Goal: Information Seeking & Learning: Learn about a topic

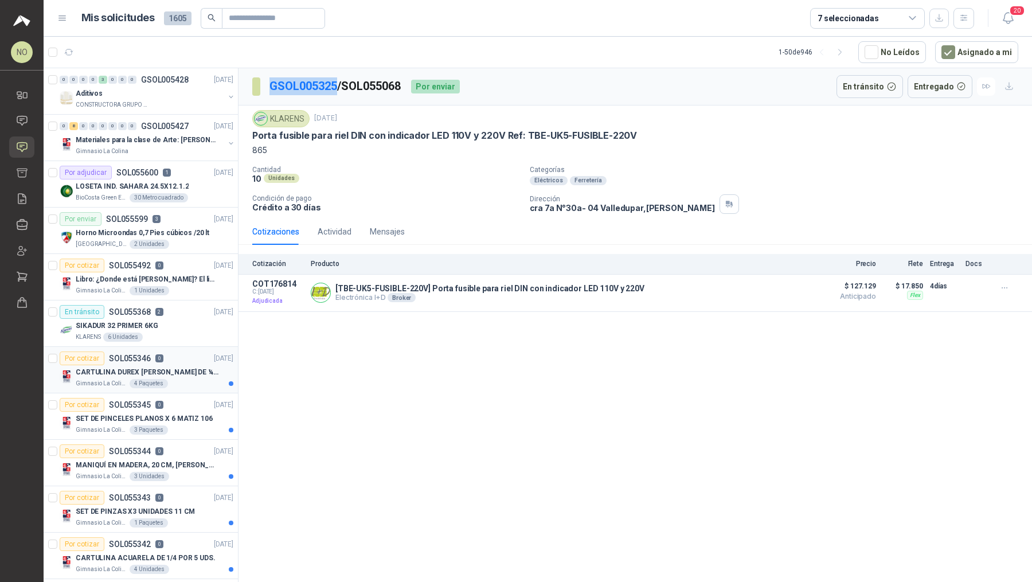
click at [170, 373] on p "CARTULINA DUREX [PERSON_NAME] DE ¼ X 5 HOJAS" at bounding box center [147, 372] width 143 height 11
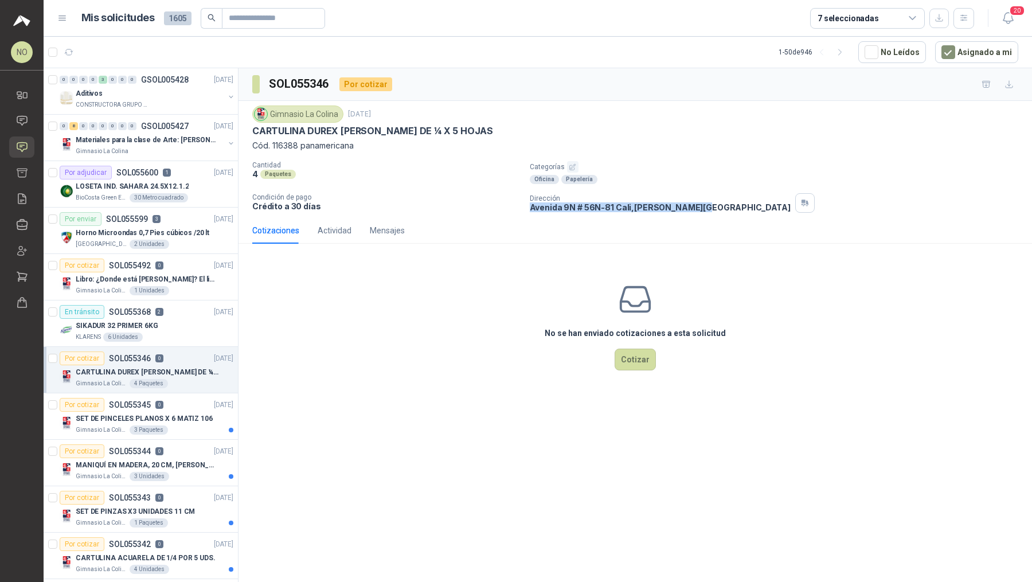
drag, startPoint x: 528, startPoint y: 208, endPoint x: 682, endPoint y: 211, distance: 154.3
click at [682, 211] on div "Gimnasio La Colina [DATE] CARTULINA DUREX [PERSON_NAME] DE ¼ X 5 HOJAS Cód. 116…" at bounding box center [635, 159] width 793 height 116
copy p "[STREET_ADDRESS][PERSON_NAME]"
click at [1017, 22] on button "20" at bounding box center [1008, 18] width 21 height 21
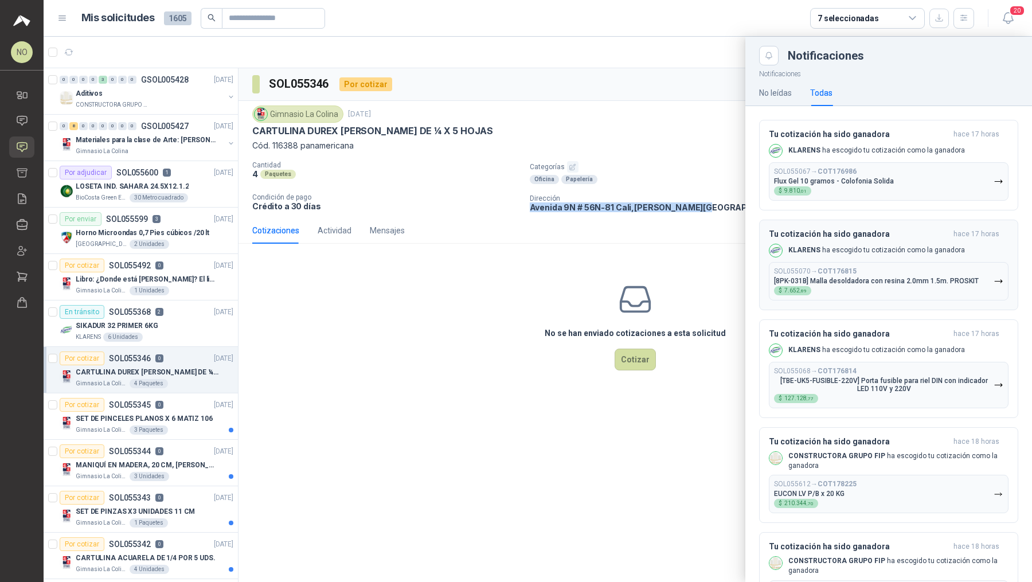
click at [849, 255] on div "KLARENS [PERSON_NAME] tu cotización como la ganadora" at bounding box center [867, 251] width 196 height 14
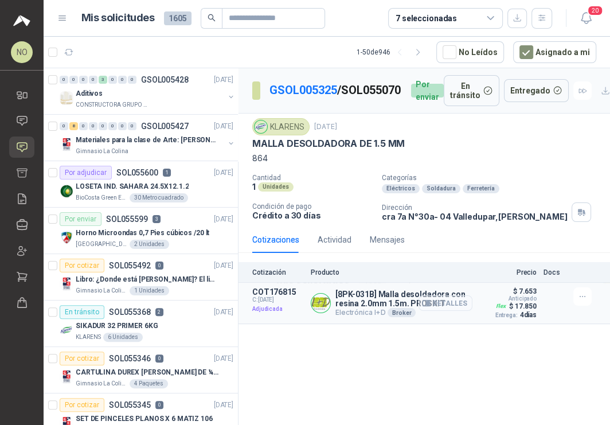
click at [430, 306] on icon "button" at bounding box center [426, 303] width 7 height 6
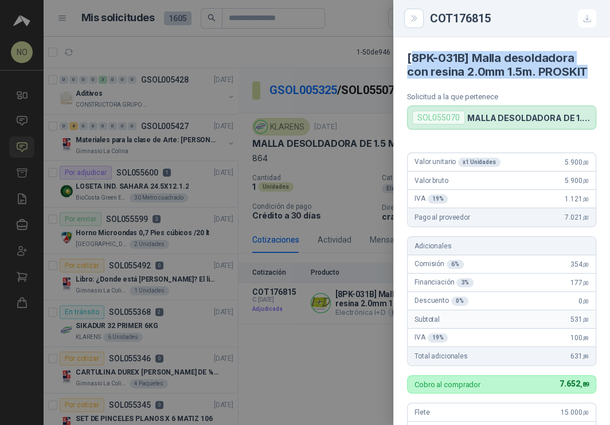
drag, startPoint x: 409, startPoint y: 54, endPoint x: 467, endPoint y: 84, distance: 64.6
click at [467, 79] on h4 "[8PK-031B] Malla desoldadora con resina 2.0mm 1.5m. PROSKIT" at bounding box center [501, 65] width 189 height 28
drag, startPoint x: 406, startPoint y: 54, endPoint x: 478, endPoint y: 87, distance: 78.5
click at [478, 87] on article "[8PK-031B] Malla desoldadora con resina 2.0mm 1.5m. PROSKIT Solicitud a la que …" at bounding box center [501, 83] width 217 height 92
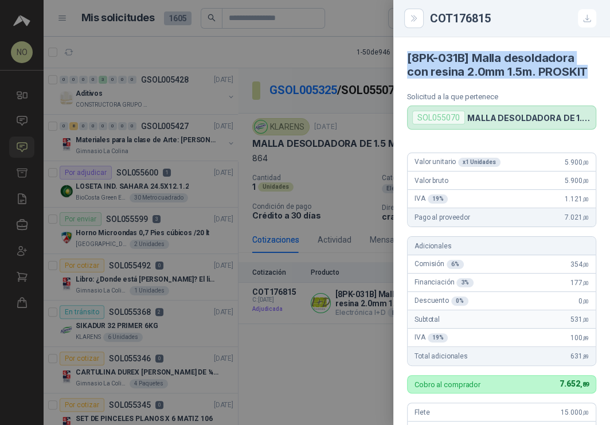
copy h4 "[8PK-031B] Malla desoldadora con resina 2.0mm 1.5m. PROSKIT"
click at [366, 244] on div at bounding box center [305, 212] width 610 height 425
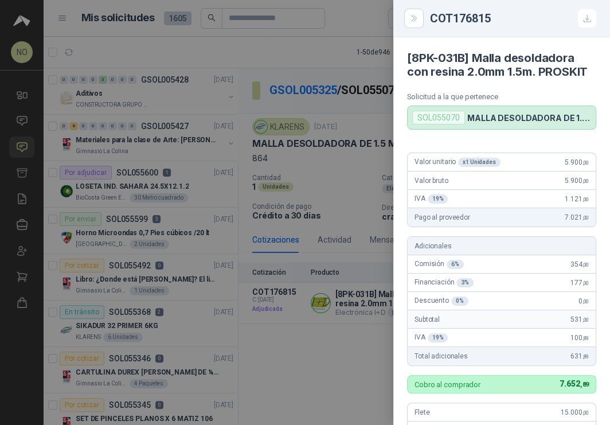
scroll to position [326, 0]
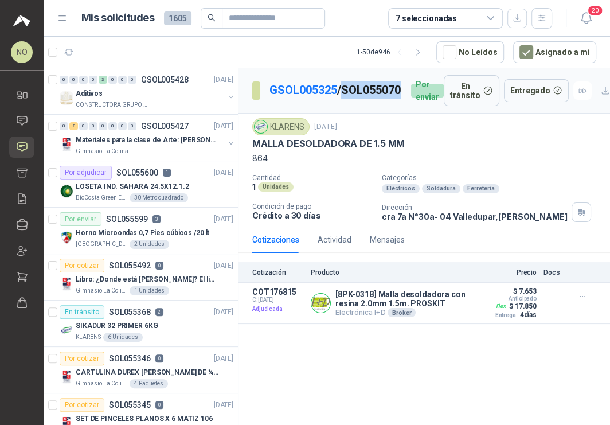
drag, startPoint x: 269, startPoint y: 100, endPoint x: 347, endPoint y: 101, distance: 78.0
click at [347, 99] on p "GSOL005325 / SOL055070" at bounding box center [335, 90] width 132 height 18
copy p "SOL055070"
drag, startPoint x: 268, startPoint y: 84, endPoint x: 339, endPoint y: 85, distance: 71.1
click at [339, 85] on section "GSOL005325 / SOL055070" at bounding box center [327, 90] width 150 height 18
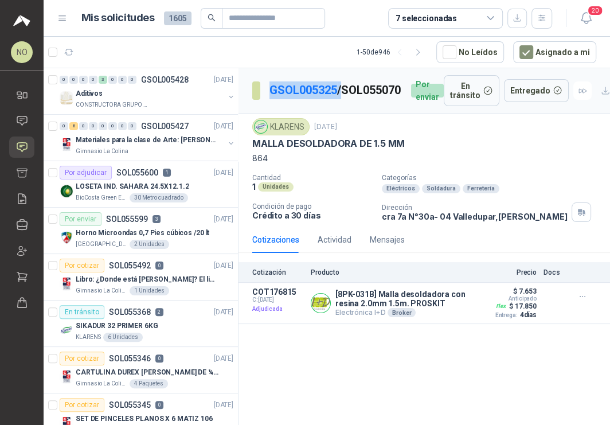
copy p "GSOL005325"
click at [311, 86] on link "GSOL005325" at bounding box center [303, 90] width 68 height 14
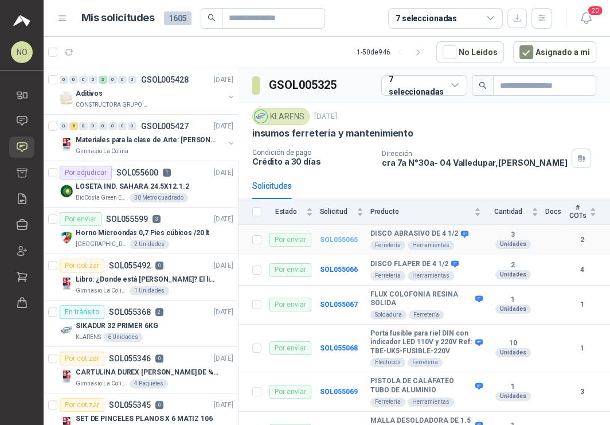
click at [323, 238] on b "SOL055065" at bounding box center [339, 240] width 38 height 8
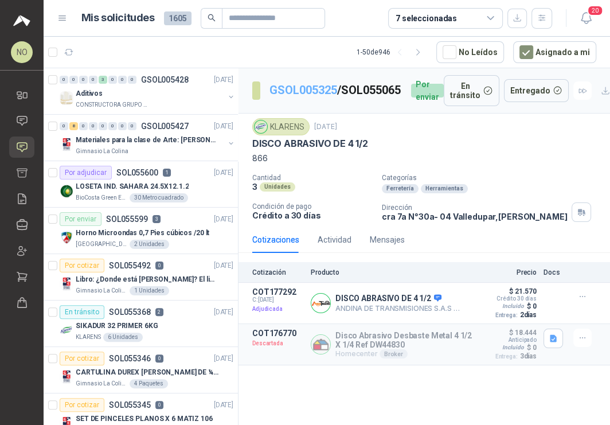
click at [307, 84] on link "GSOL005325" at bounding box center [303, 90] width 68 height 14
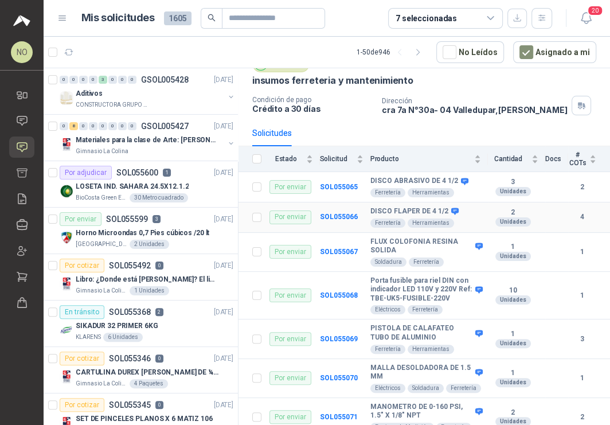
scroll to position [53, 0]
click at [340, 292] on b "SOL055068" at bounding box center [339, 295] width 38 height 8
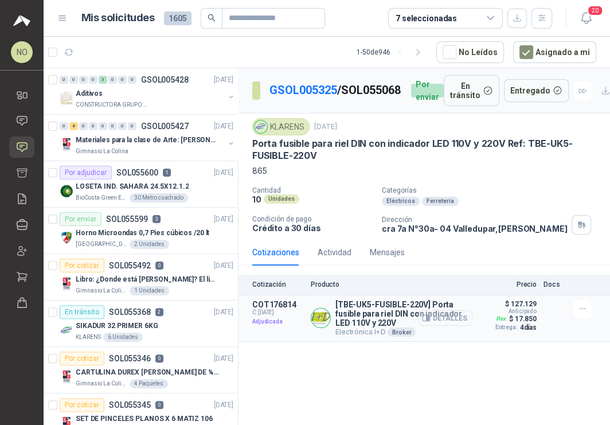
click at [441, 318] on button "Detalles" at bounding box center [446, 317] width 54 height 15
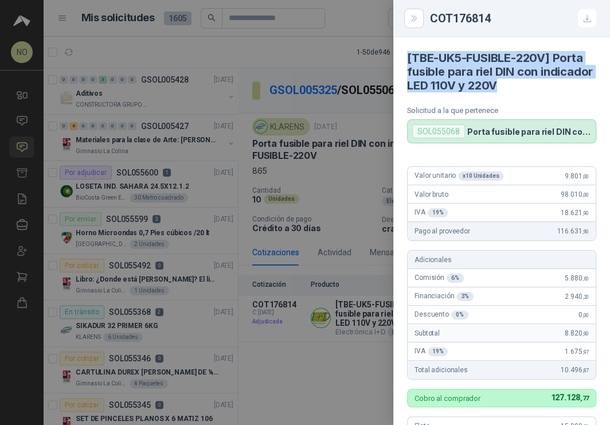
drag, startPoint x: 407, startPoint y: 57, endPoint x: 558, endPoint y: 89, distance: 154.6
click at [558, 89] on h4 "[TBE-UK5-FUSIBLE-220V] Porta fusible para riel DIN con indicador LED 110V y 220V" at bounding box center [501, 71] width 189 height 41
copy h4 "[TBE-UK5-FUSIBLE-220V] Porta fusible para riel DIN con indicador LED 110V y 220V"
click at [298, 184] on div at bounding box center [305, 212] width 610 height 425
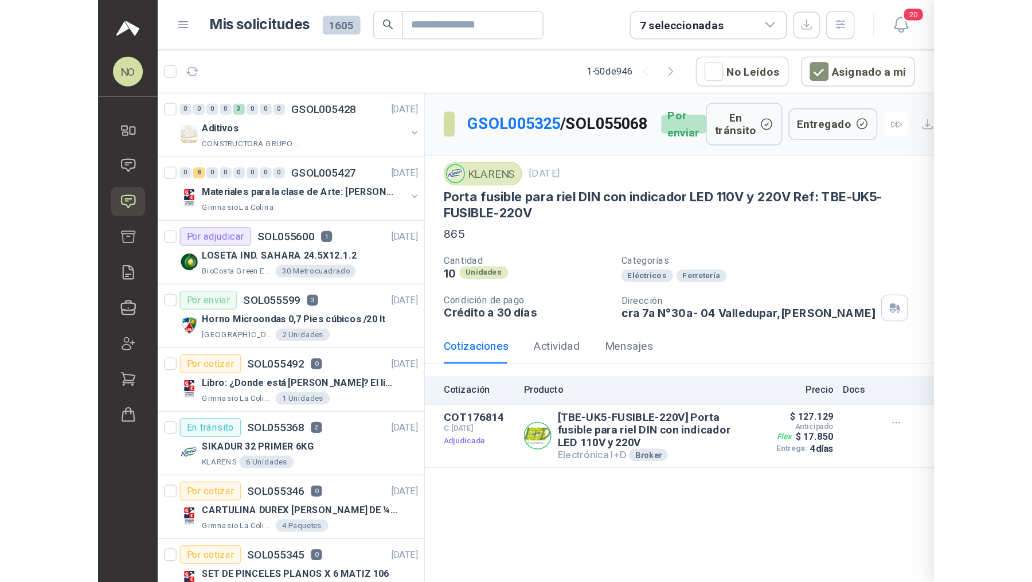
scroll to position [326, 0]
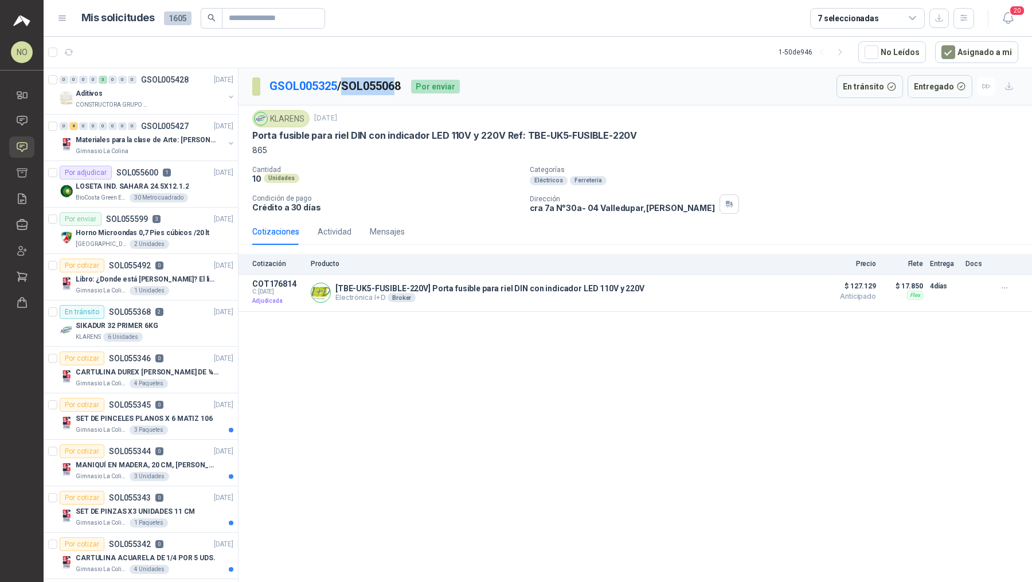
drag, startPoint x: 347, startPoint y: 85, endPoint x: 405, endPoint y: 87, distance: 57.9
click at [402, 87] on p "GSOL005325 / SOL055068" at bounding box center [335, 86] width 132 height 18
drag, startPoint x: 350, startPoint y: 86, endPoint x: 406, endPoint y: 86, distance: 56.2
click at [402, 86] on p "GSOL005325 / SOL055068" at bounding box center [335, 86] width 132 height 18
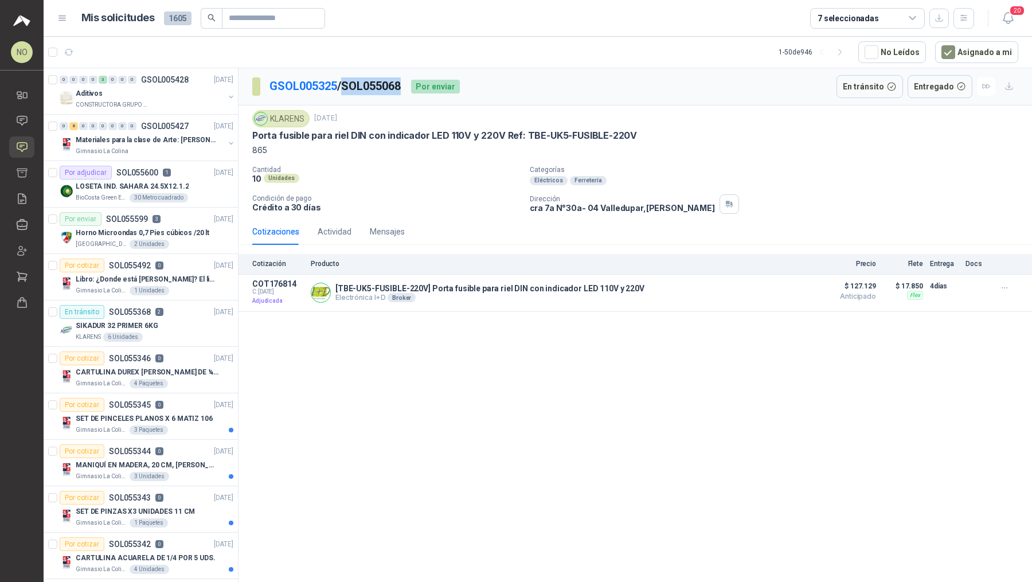
copy p "SOL055068"
click at [1013, 17] on icon "button" at bounding box center [1008, 18] width 14 height 14
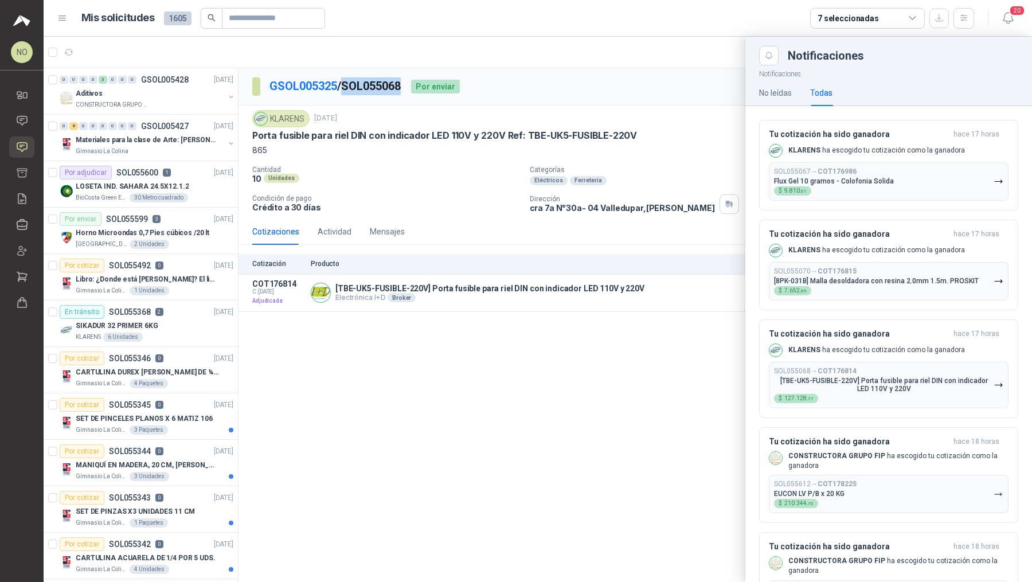
click at [699, 65] on div at bounding box center [538, 309] width 988 height 545
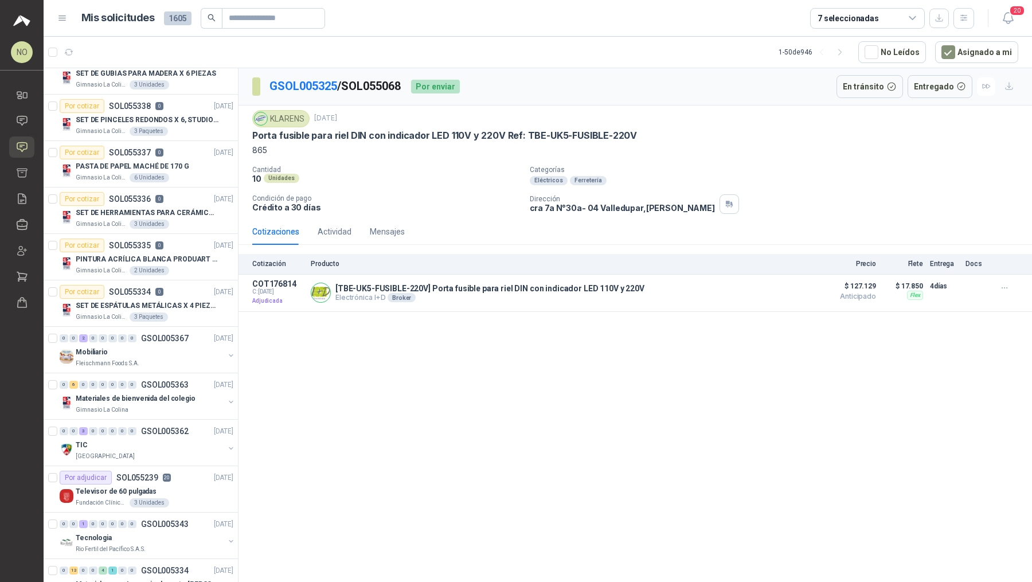
scroll to position [881, 0]
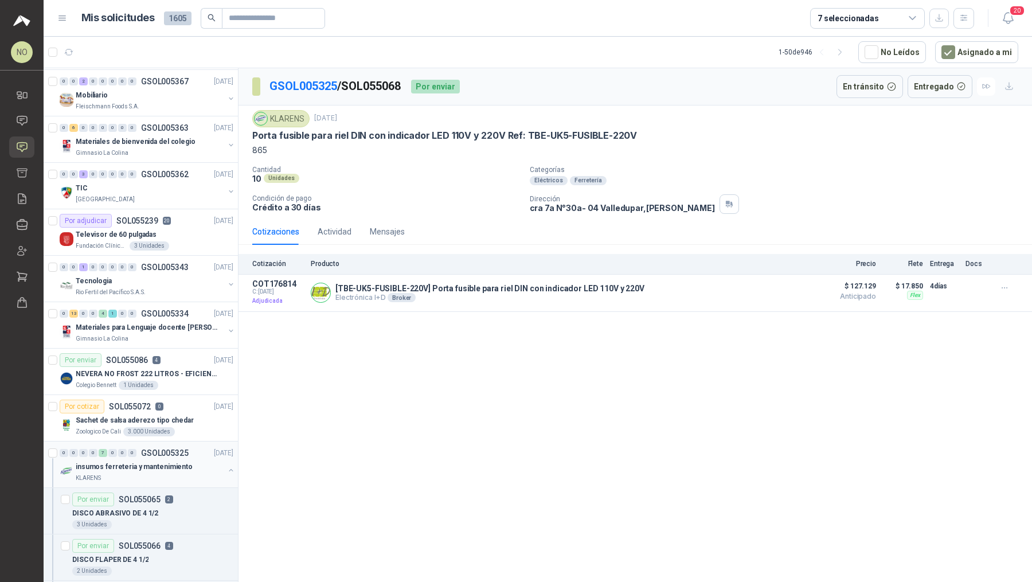
click at [170, 449] on p "GSOL005325" at bounding box center [165, 453] width 48 height 8
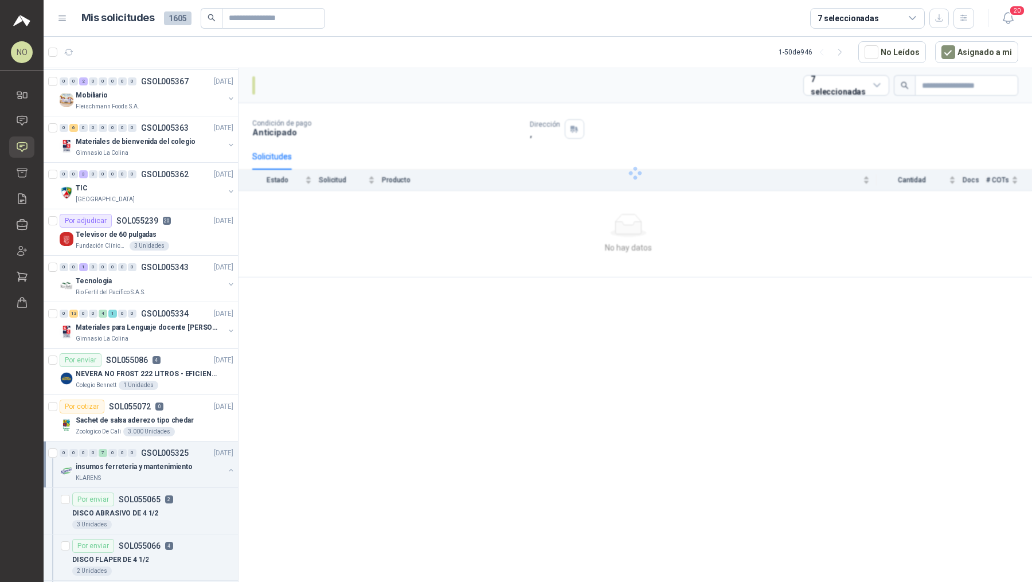
click at [170, 449] on p "GSOL005325" at bounding box center [165, 453] width 48 height 8
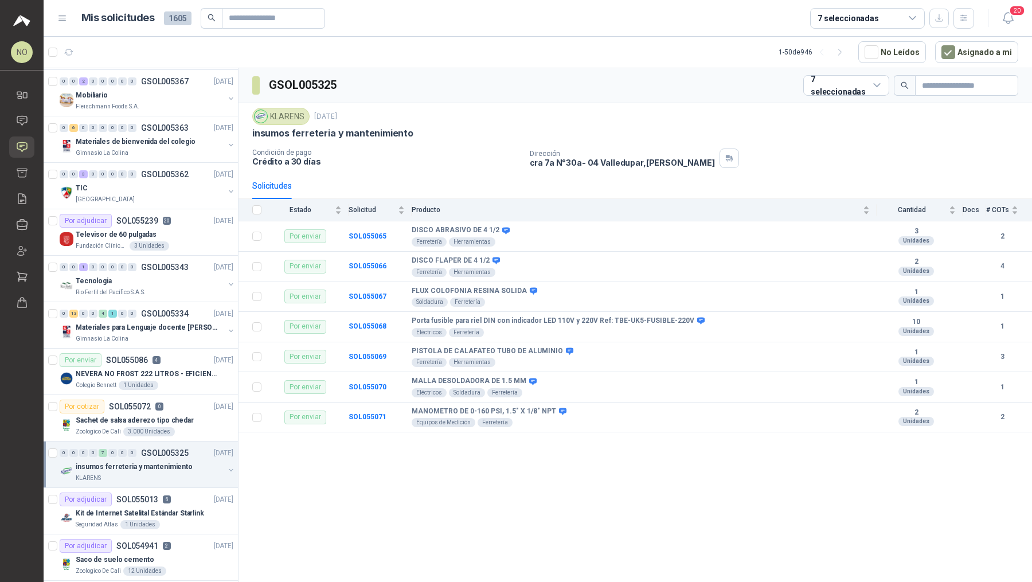
click at [170, 449] on p "GSOL005325" at bounding box center [165, 453] width 48 height 8
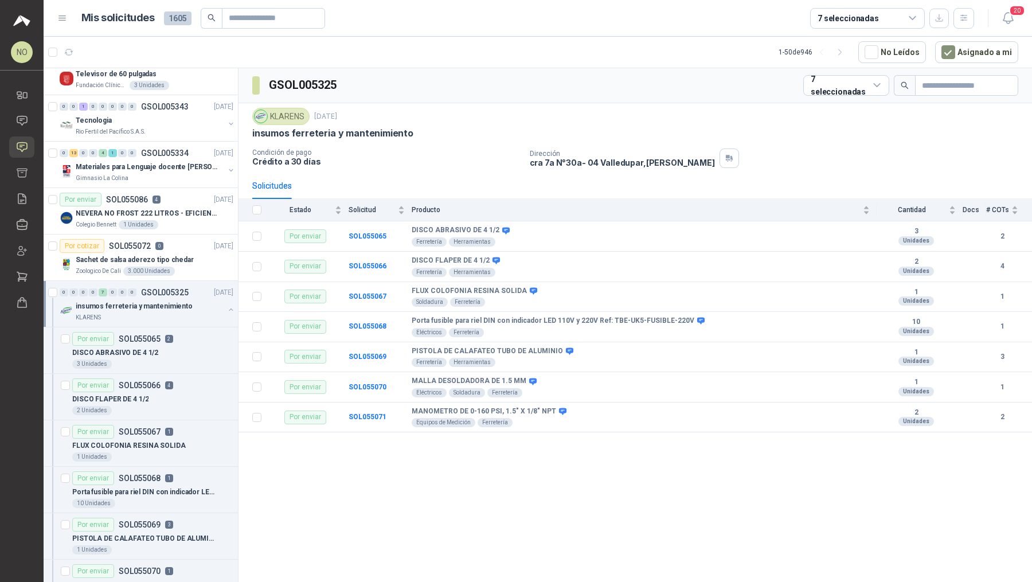
scroll to position [1029, 0]
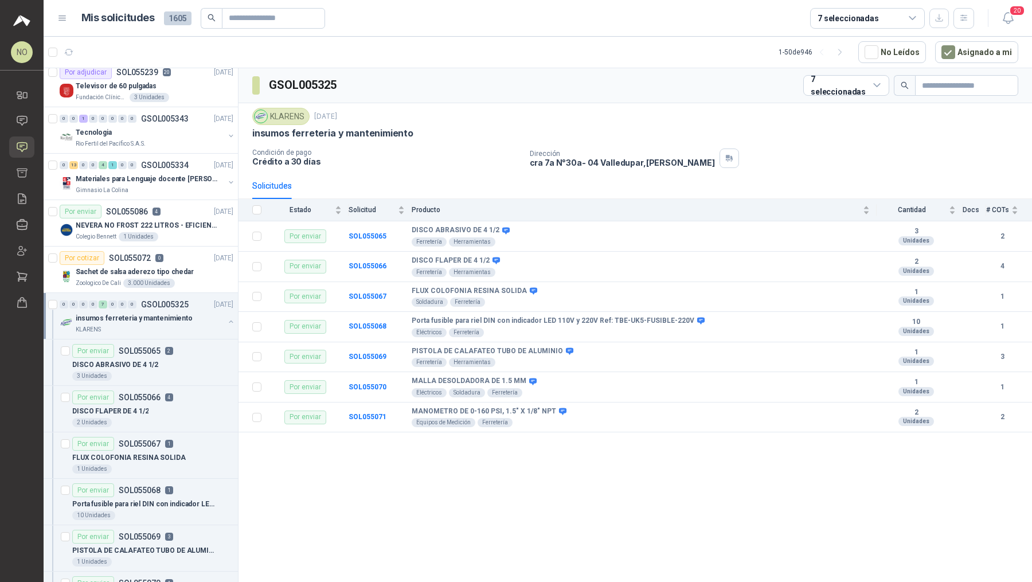
click at [185, 325] on div "KLARENS" at bounding box center [150, 329] width 148 height 9
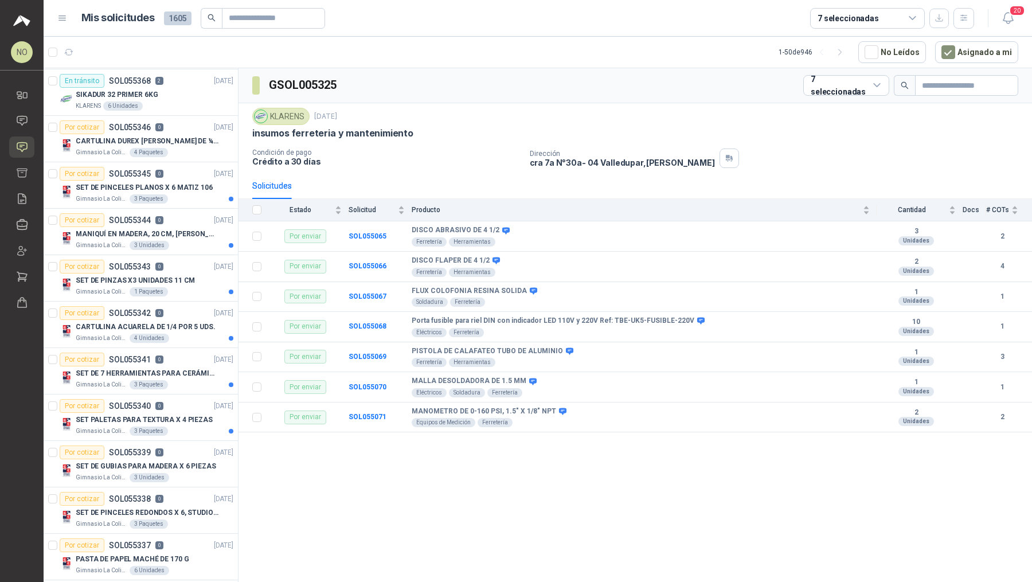
scroll to position [0, 0]
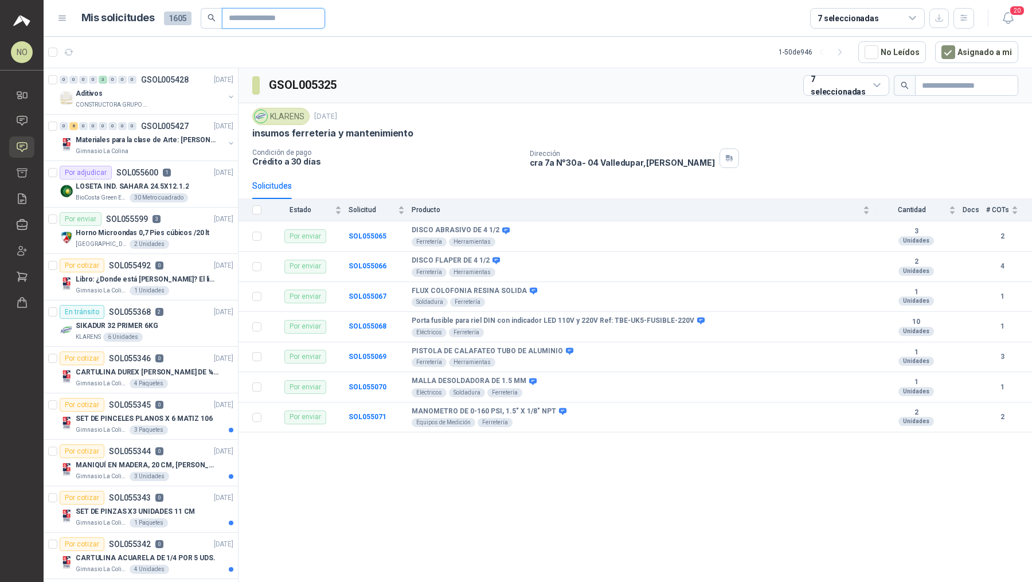
click at [287, 20] on input "text" at bounding box center [269, 18] width 80 height 19
paste input "*********"
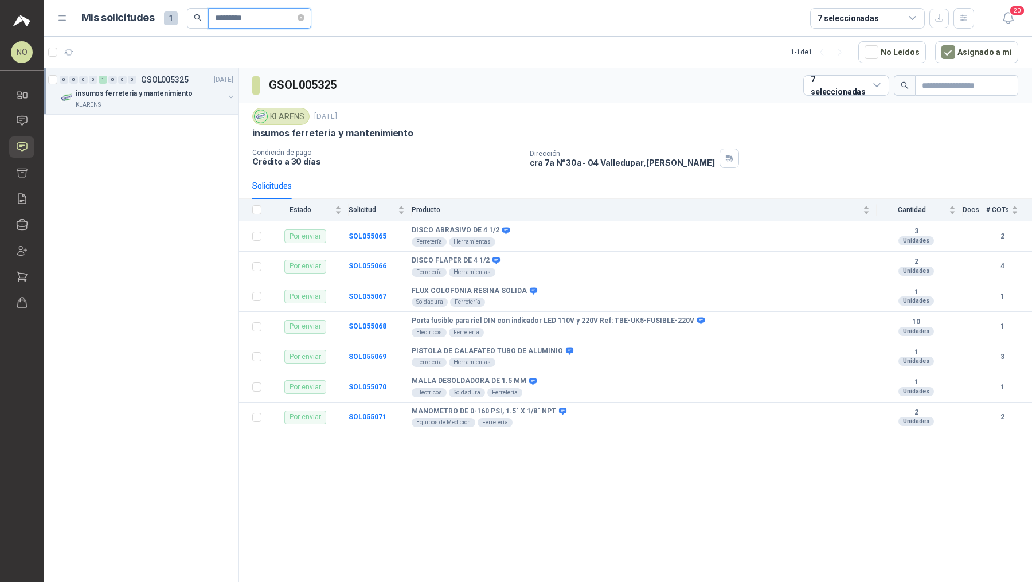
type input "*********"
click at [183, 97] on p "insumos ferreteria y mantenimiento" at bounding box center [134, 93] width 117 height 11
click at [183, 102] on div "KLARENS" at bounding box center [150, 104] width 148 height 9
click at [179, 138] on div "MALLA DESOLDADORA DE 1.5 MM" at bounding box center [152, 140] width 161 height 14
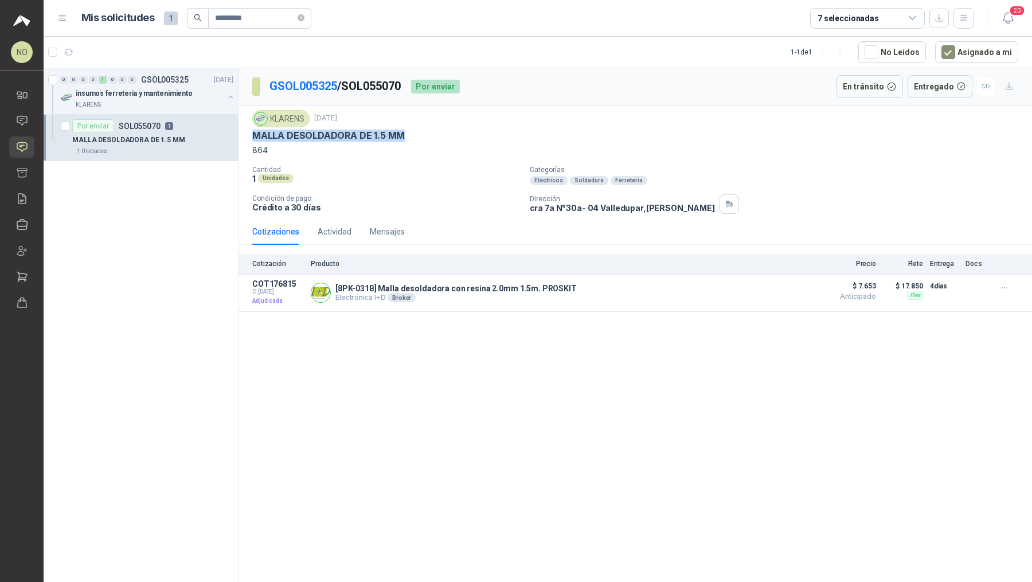
drag, startPoint x: 253, startPoint y: 133, endPoint x: 406, endPoint y: 135, distance: 153.7
click at [406, 135] on div "MALLA DESOLDADORA DE 1.5 MM" at bounding box center [635, 136] width 766 height 12
copy p "MALLA DESOLDADORA DE 1.5 MM"
click at [303, 19] on icon "close-circle" at bounding box center [301, 17] width 7 height 7
paste input "*********"
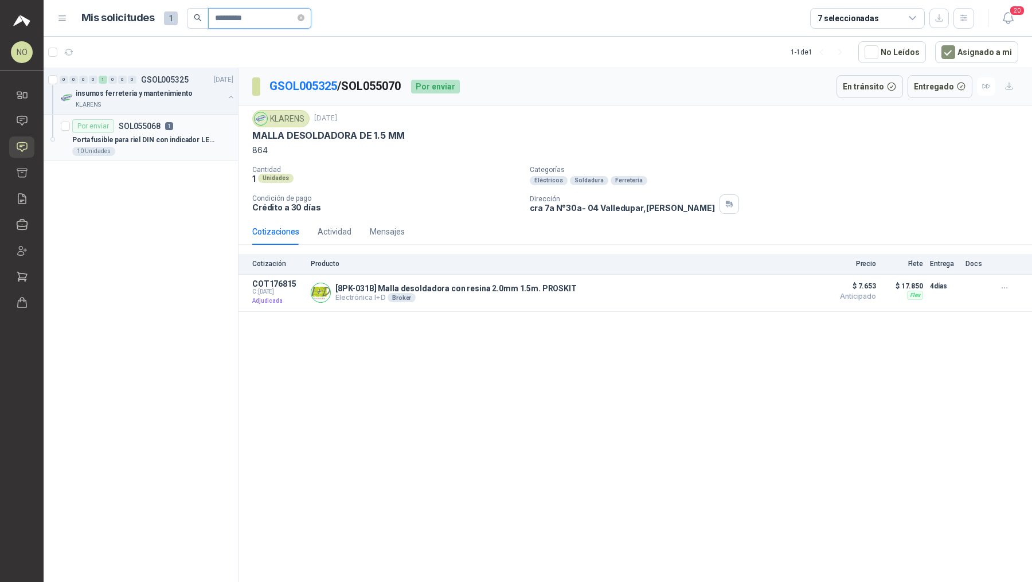
type input "*********"
click at [187, 130] on div "Por enviar SOL055068 1" at bounding box center [152, 126] width 161 height 14
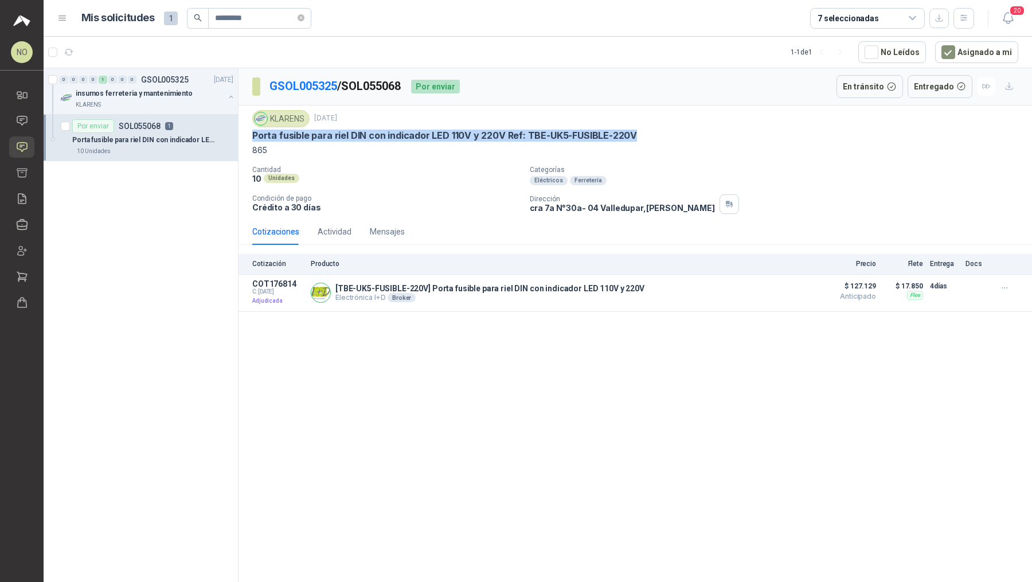
drag, startPoint x: 253, startPoint y: 132, endPoint x: 638, endPoint y: 132, distance: 384.7
click at [638, 132] on div "Porta fusible para riel DIN con indicador LED 110V y 220V Ref: TBE-UK5-FUSIBLE-…" at bounding box center [635, 136] width 766 height 12
copy p "Porta fusible para riel DIN con indicador LED 110V y 220V Ref: TBE-UK5-FUSIBLE-…"
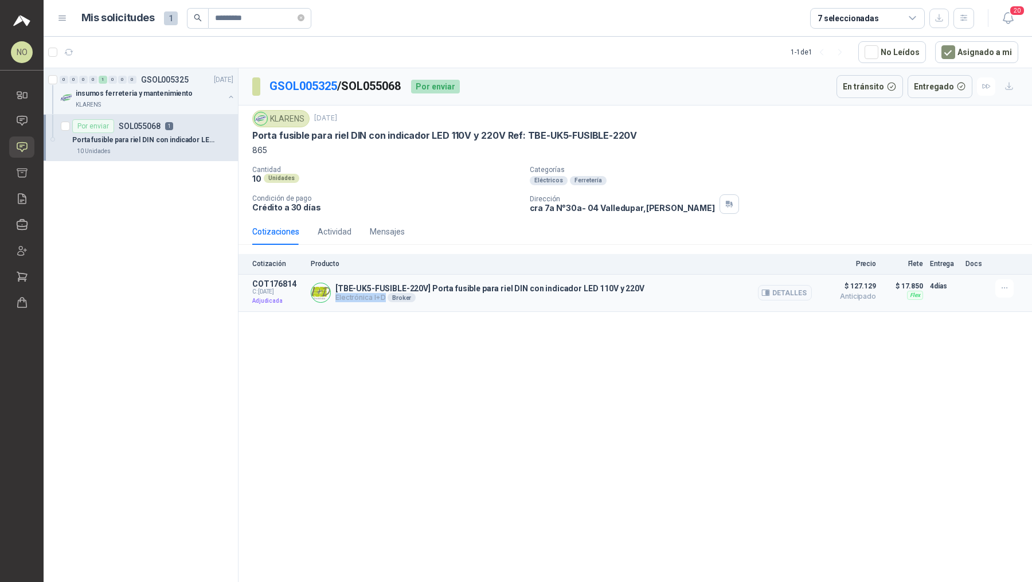
drag, startPoint x: 337, startPoint y: 295, endPoint x: 384, endPoint y: 296, distance: 47.6
click at [384, 296] on p "Electrónica I+D Broker" at bounding box center [489, 297] width 309 height 9
copy p "Electrónica I+D"
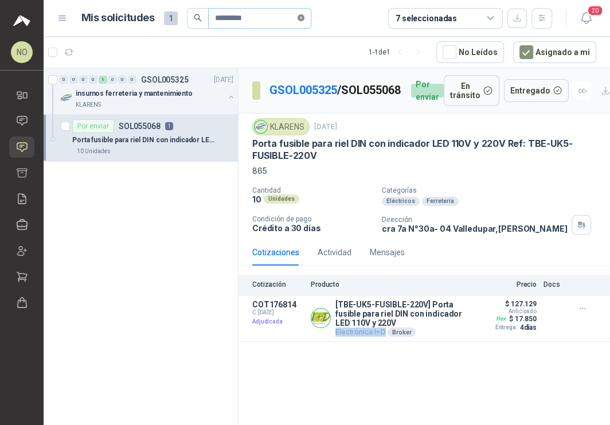
click at [300, 17] on icon "close-circle" at bounding box center [301, 17] width 7 height 7
paste input "*********"
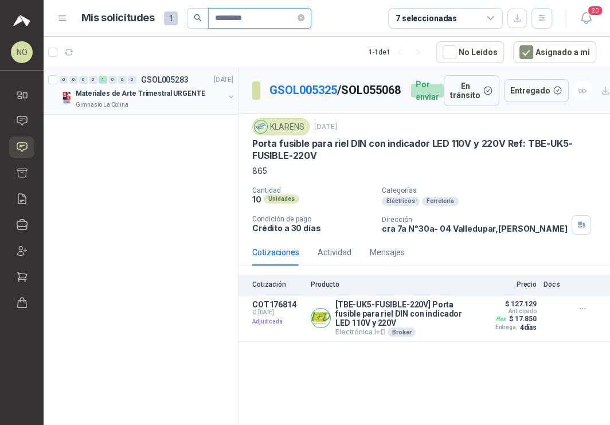
type input "*********"
click at [144, 98] on p "Materiales de Arte Trimestral URGENTE" at bounding box center [141, 93] width 130 height 11
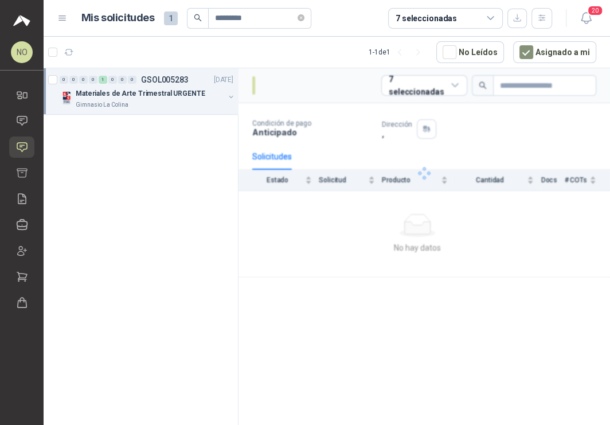
click at [144, 98] on p "Materiales de Arte Trimestral URGENTE" at bounding box center [141, 93] width 130 height 11
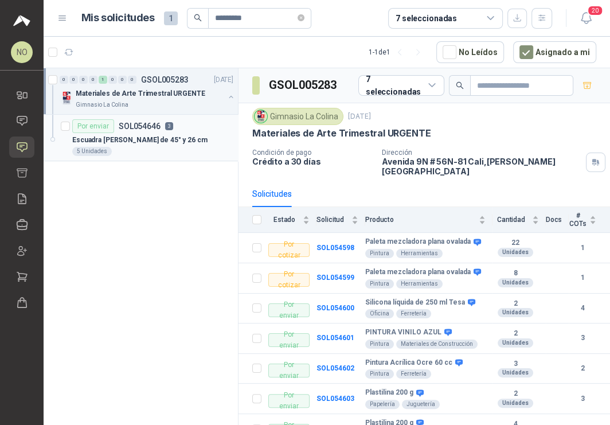
click at [164, 150] on div "5 Unidades" at bounding box center [152, 151] width 161 height 9
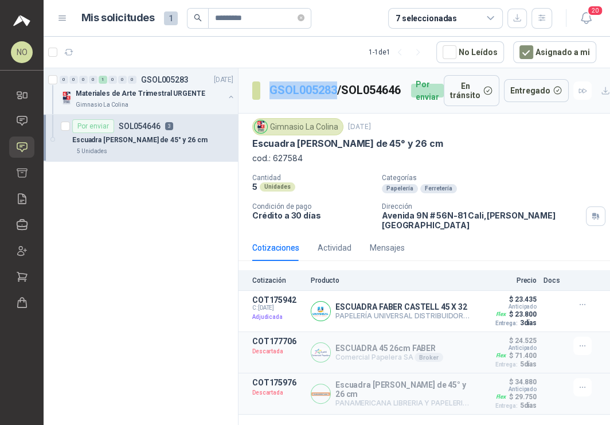
drag, startPoint x: 267, startPoint y: 83, endPoint x: 336, endPoint y: 85, distance: 68.8
click at [336, 85] on section "GSOL005283 / SOL054646" at bounding box center [327, 90] width 150 height 18
copy link "GSOL005283"
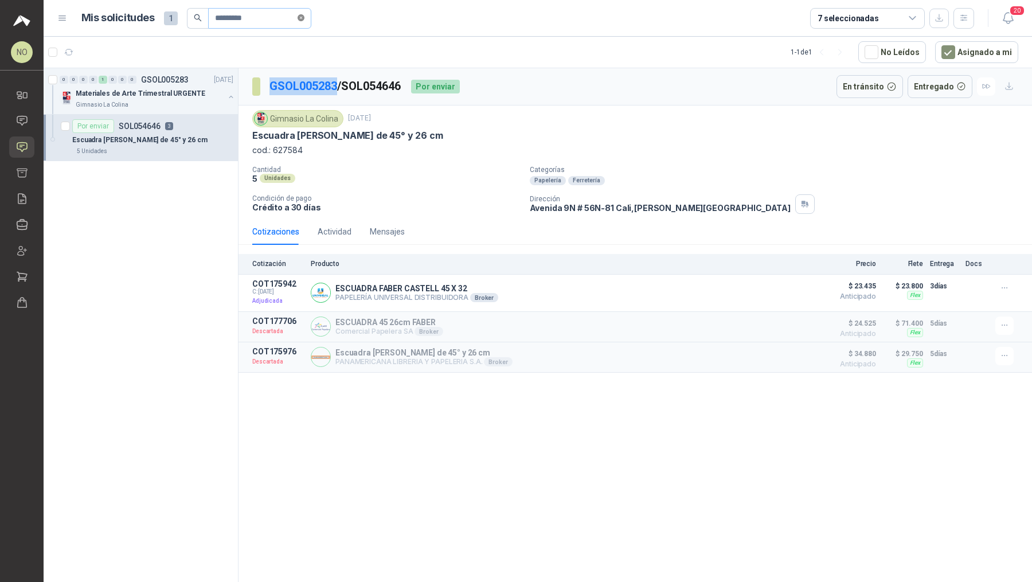
click at [304, 14] on icon "close-circle" at bounding box center [301, 17] width 7 height 7
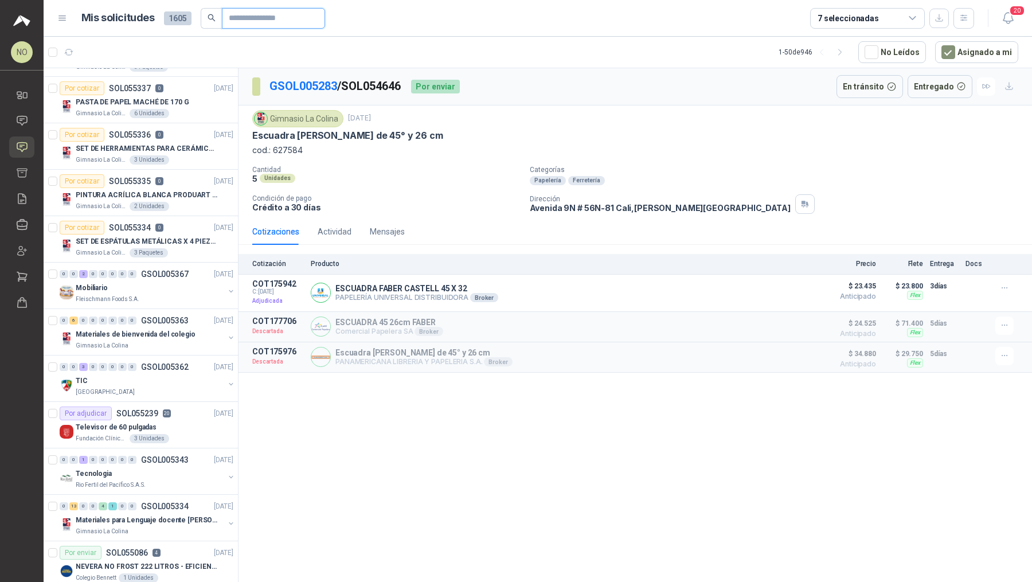
scroll to position [698, 0]
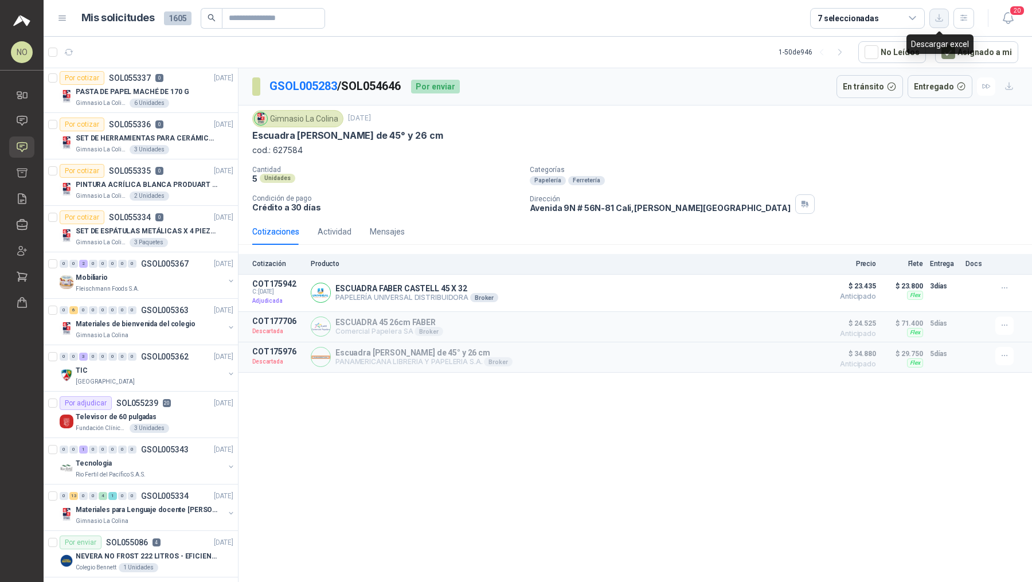
click at [945, 15] on button "button" at bounding box center [938, 18] width 19 height 19
click at [19, 208] on link "Remisiones" at bounding box center [21, 198] width 25 height 21
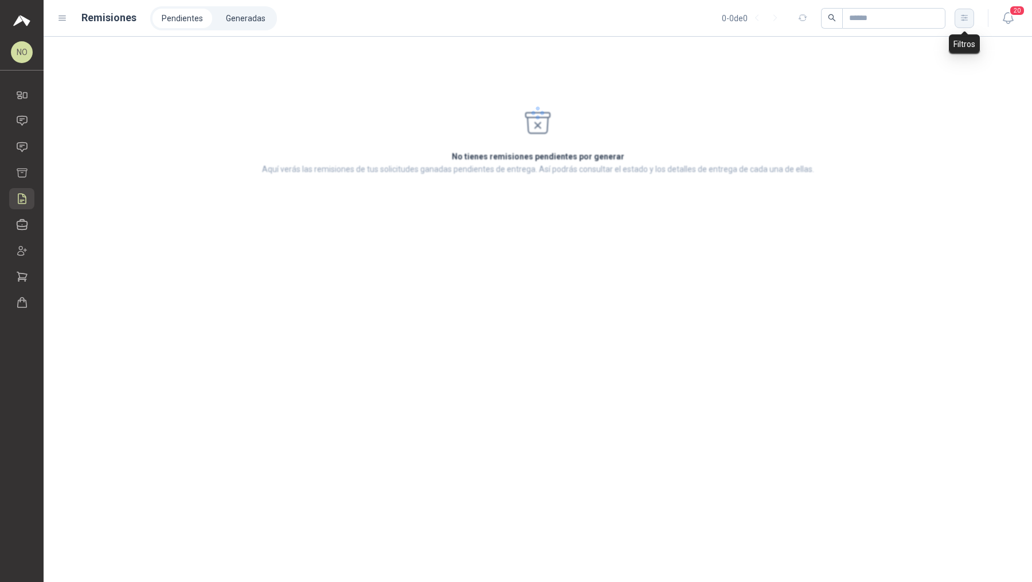
click at [963, 19] on icon "button" at bounding box center [965, 18] width 10 height 10
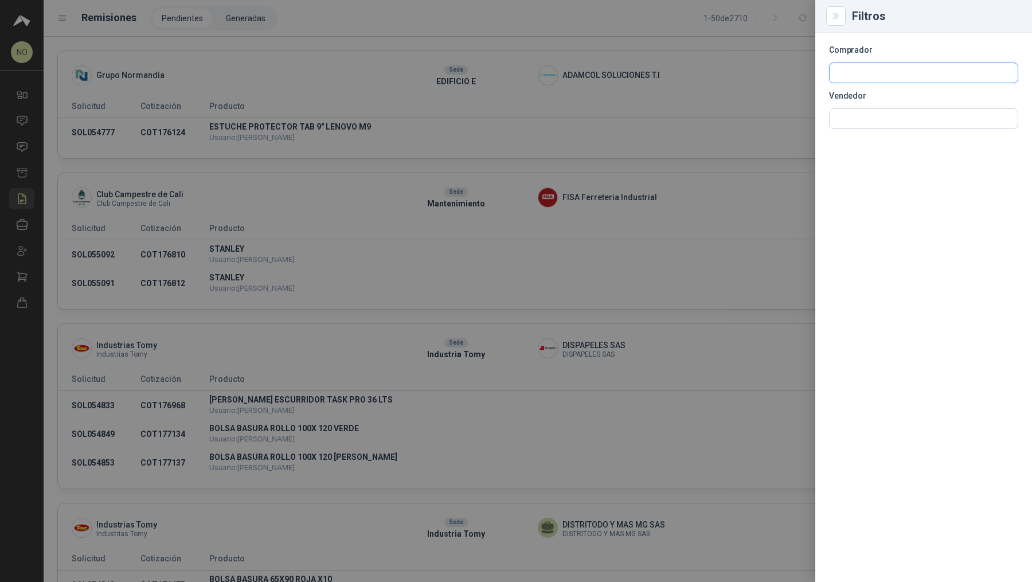
click at [892, 71] on input "text" at bounding box center [924, 72] width 188 height 19
type input "******"
click at [897, 99] on p "Gimnasio La Colina" at bounding box center [886, 97] width 60 height 7
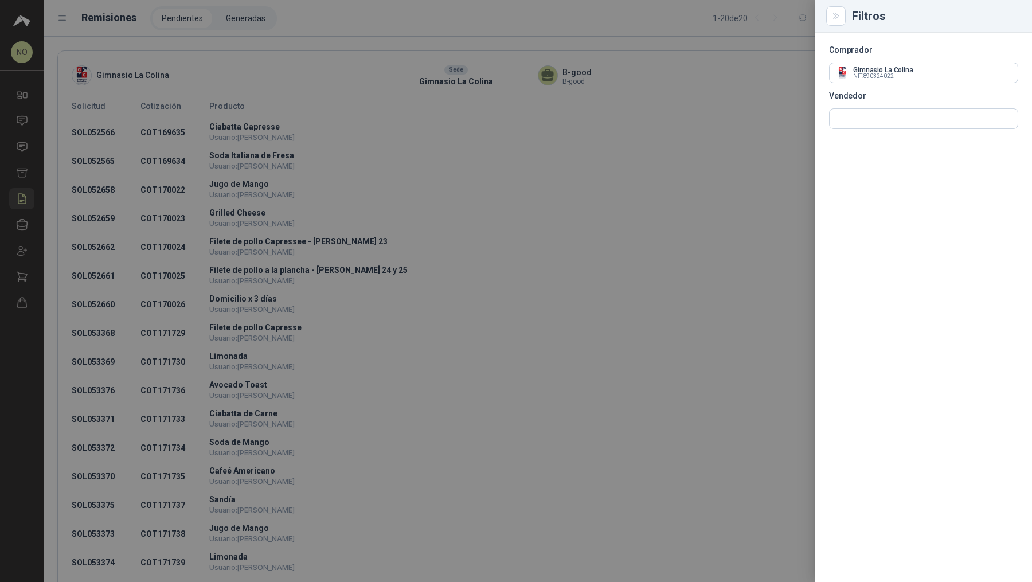
click at [535, 120] on div at bounding box center [516, 291] width 1032 height 582
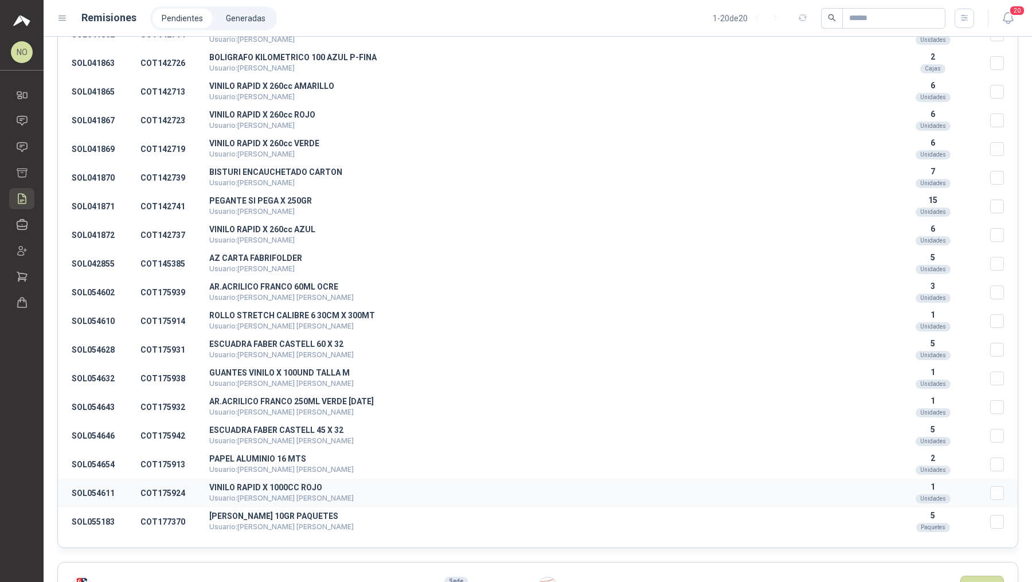
scroll to position [3371, 0]
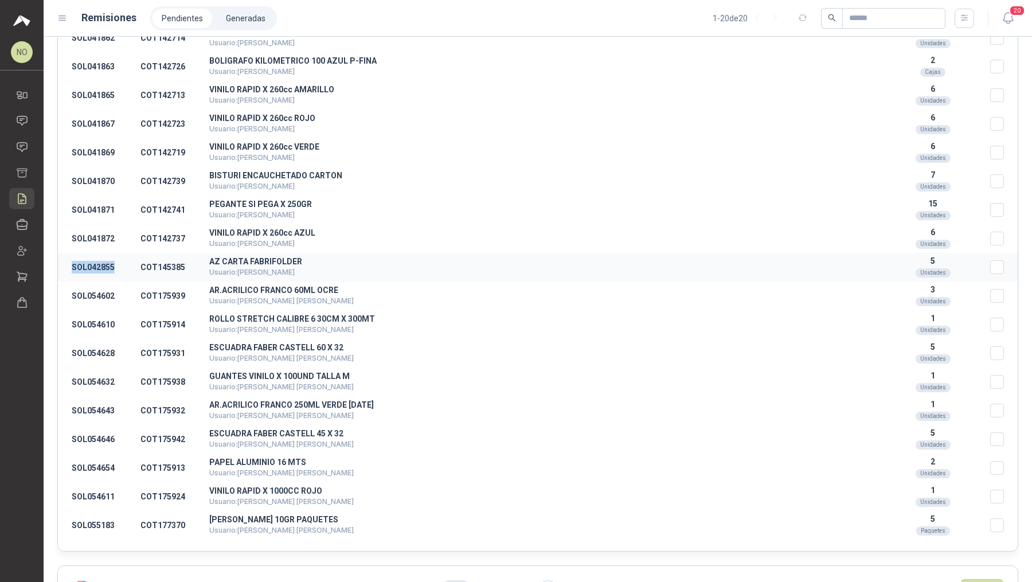
drag, startPoint x: 73, startPoint y: 262, endPoint x: 114, endPoint y: 264, distance: 41.3
click at [114, 264] on td "SOL042855" at bounding box center [99, 267] width 83 height 29
click at [23, 139] on link "Solicitudes" at bounding box center [21, 146] width 25 height 21
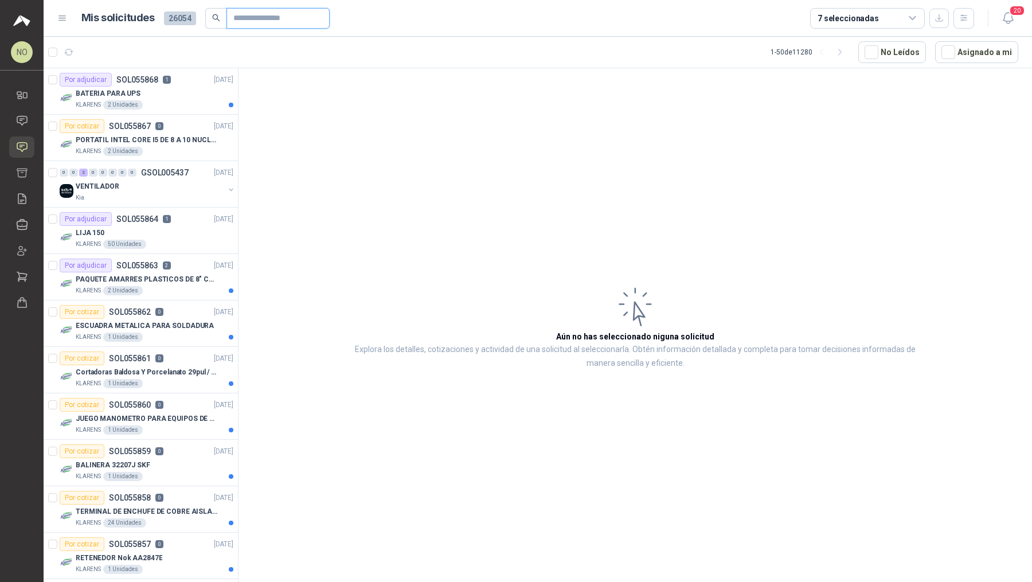
click at [262, 17] on input "text" at bounding box center [273, 18] width 80 height 19
paste input "*********"
type input "*********"
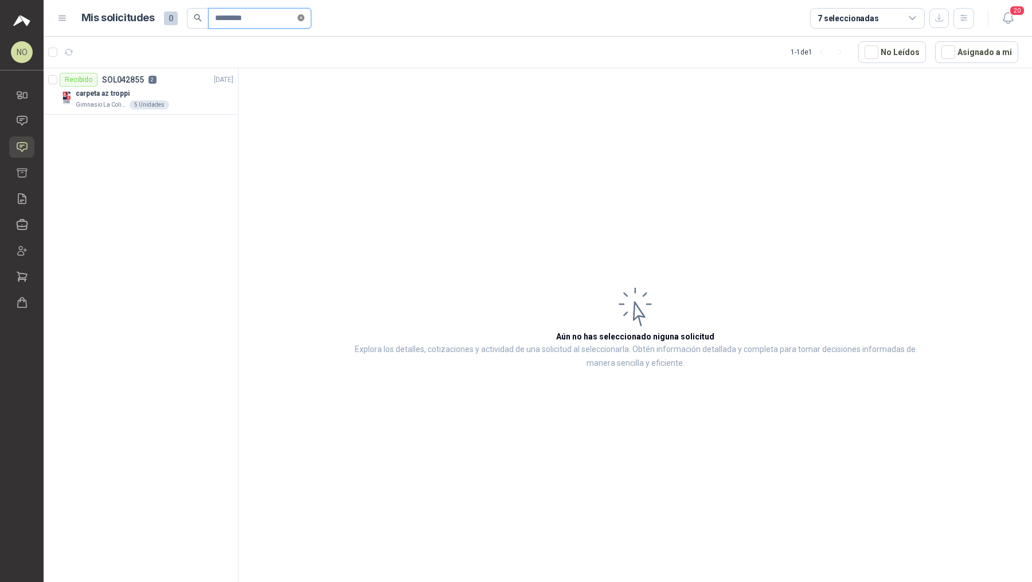
click at [304, 13] on span at bounding box center [301, 18] width 7 height 11
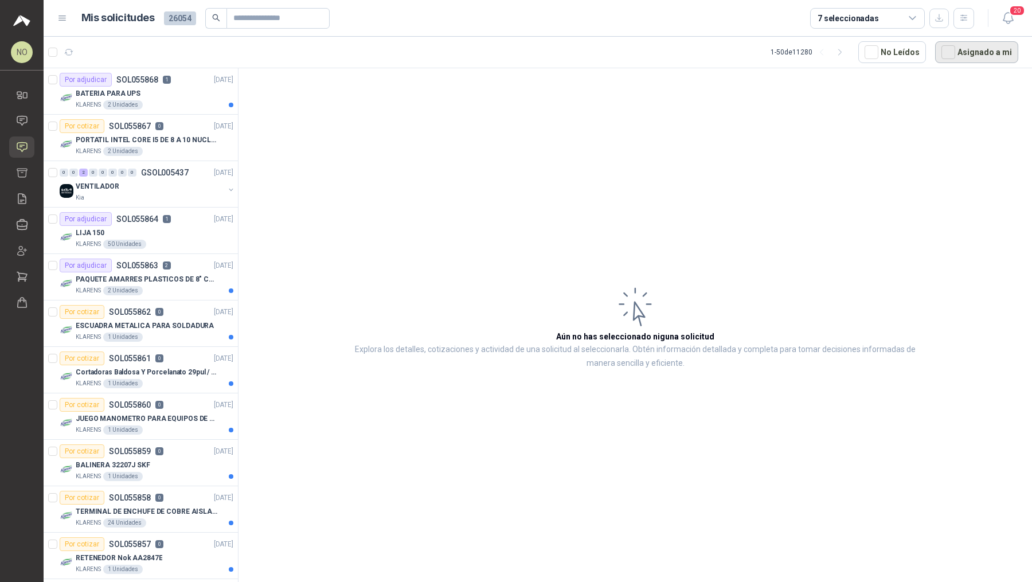
click at [965, 53] on button "Asignado a mi" at bounding box center [976, 52] width 83 height 22
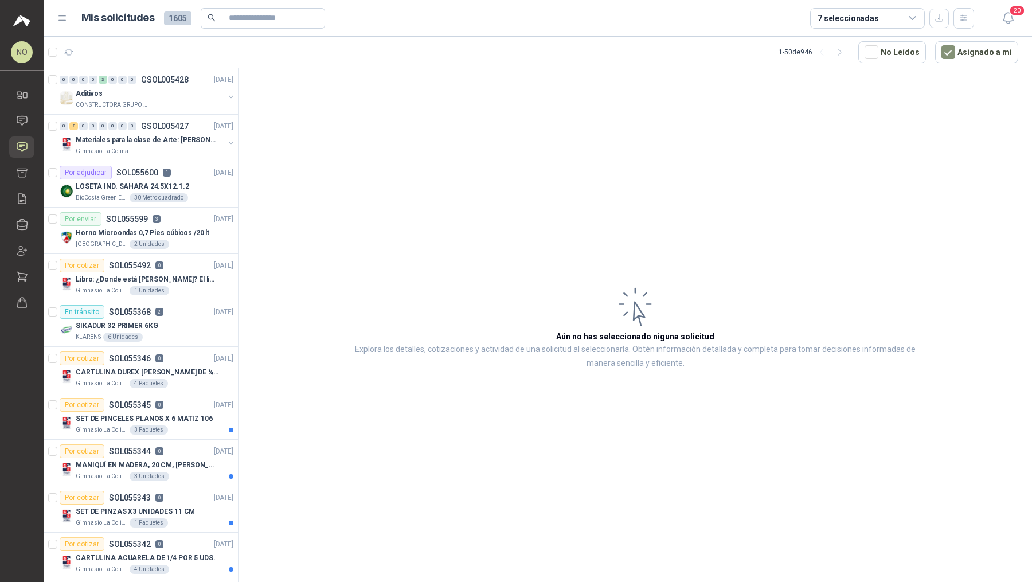
click at [21, 290] on ul "Inicio Chat Solicitudes Cotizar Remisiones Compañías Invitaciones Compras Órden…" at bounding box center [22, 200] width 44 height 233
click at [24, 301] on icon at bounding box center [22, 303] width 9 height 10
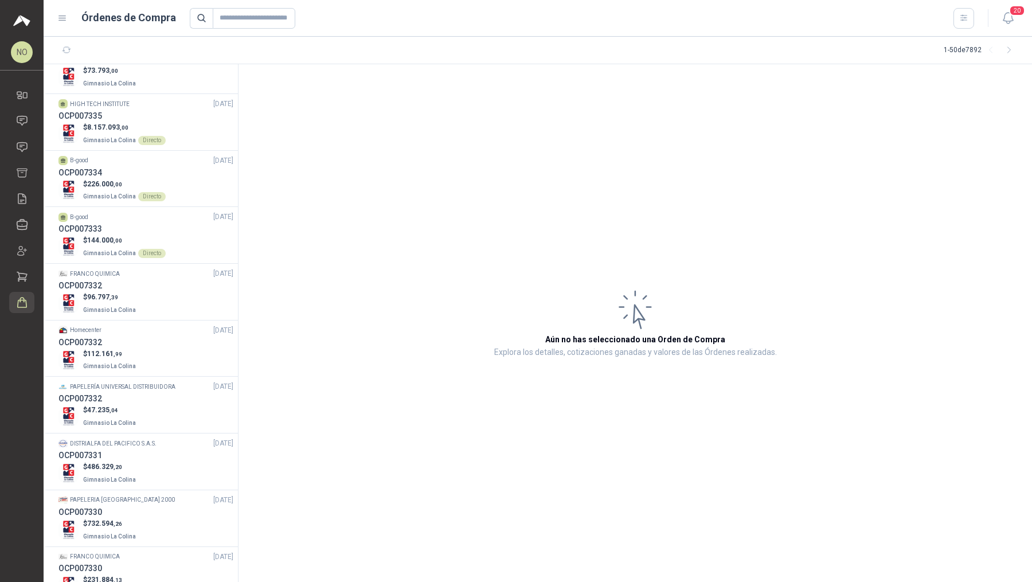
scroll to position [898, 0]
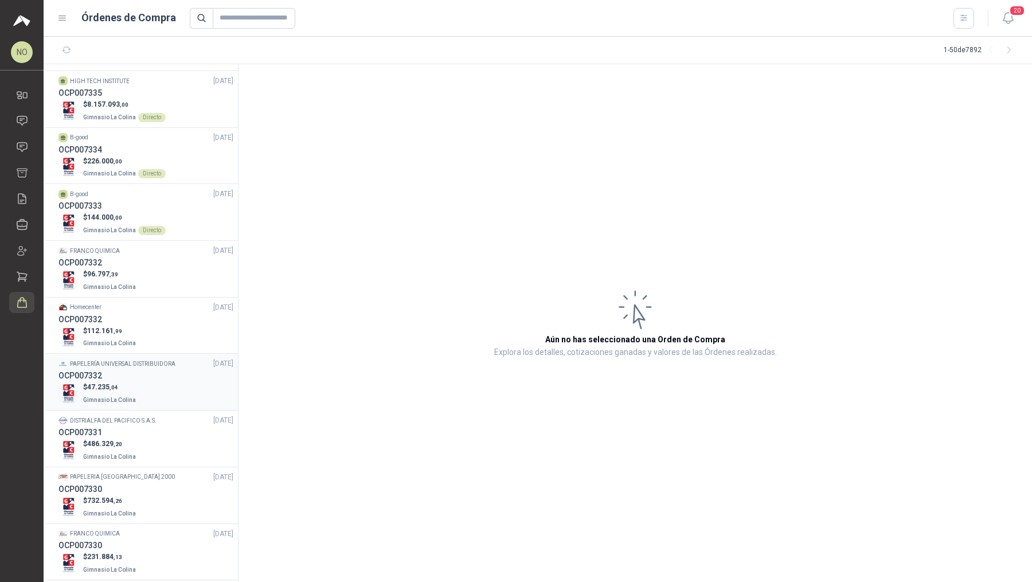
click at [193, 358] on div "PAPELERÍA UNIVERSAL DISTRIBUIDORA [DATE]" at bounding box center [145, 363] width 175 height 11
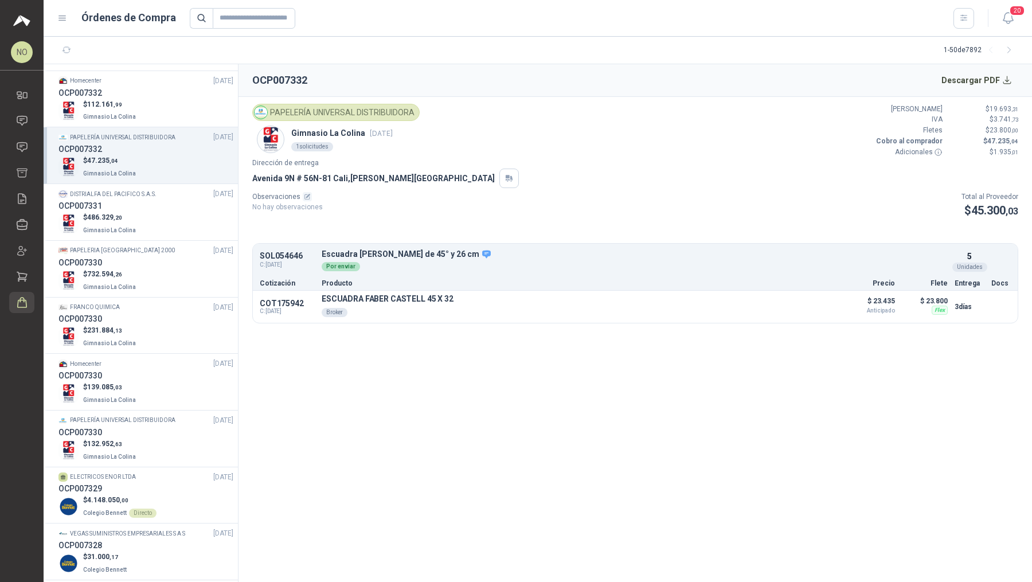
scroll to position [1132, 0]
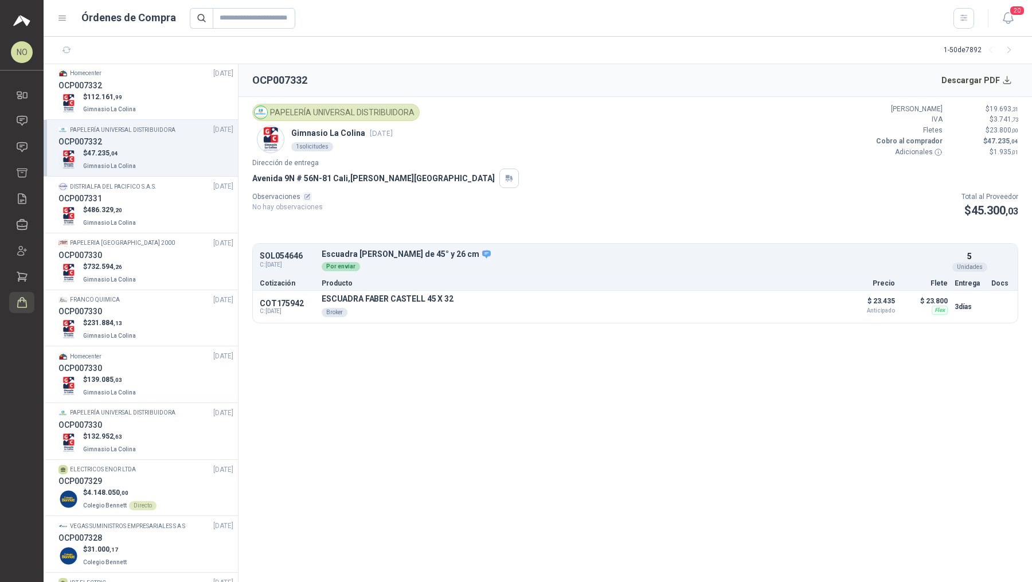
click at [176, 396] on li "Homecenter [DATE] OCP007330 $ 139.085 ,03 Gimnasio [GEOGRAPHIC_DATA]" at bounding box center [141, 374] width 194 height 57
click at [175, 419] on div "OCP007330" at bounding box center [145, 425] width 175 height 13
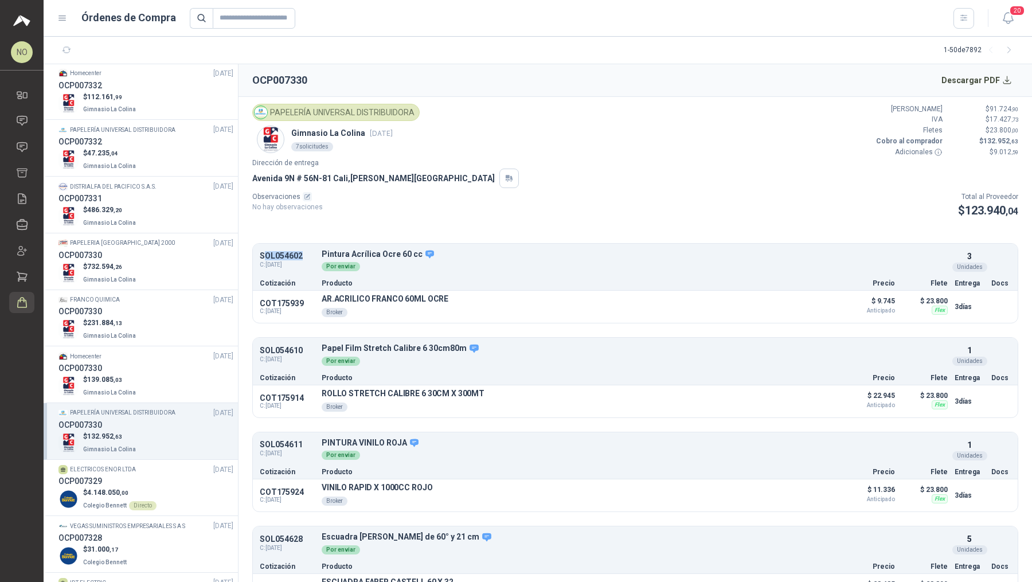
drag, startPoint x: 263, startPoint y: 253, endPoint x: 303, endPoint y: 256, distance: 40.8
click at [303, 256] on p "SOL054602" at bounding box center [287, 256] width 55 height 9
drag, startPoint x: 279, startPoint y: 350, endPoint x: 302, endPoint y: 350, distance: 22.9
click at [302, 350] on p "SOL054610" at bounding box center [287, 350] width 55 height 9
drag, startPoint x: 271, startPoint y: 441, endPoint x: 292, endPoint y: 441, distance: 20.6
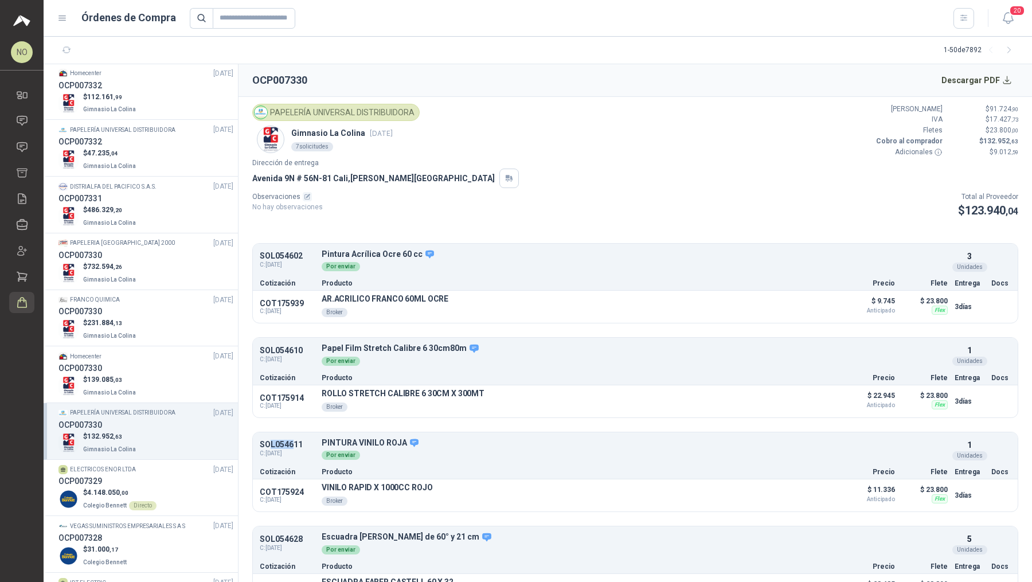
click at [292, 441] on p "SOL054611" at bounding box center [287, 444] width 55 height 9
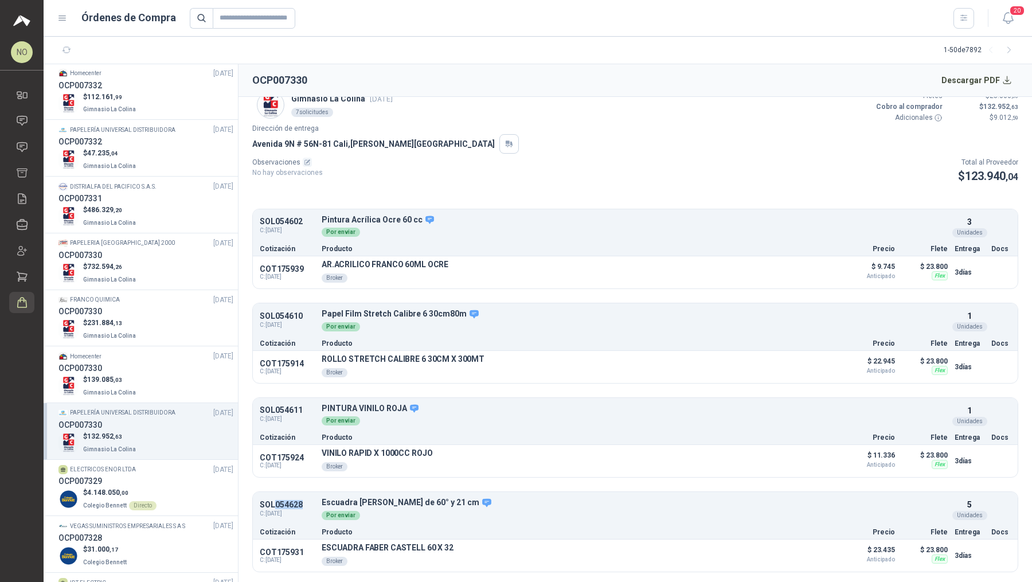
drag, startPoint x: 276, startPoint y: 499, endPoint x: 308, endPoint y: 499, distance: 31.5
click at [308, 501] on p "SOL054628" at bounding box center [287, 505] width 55 height 9
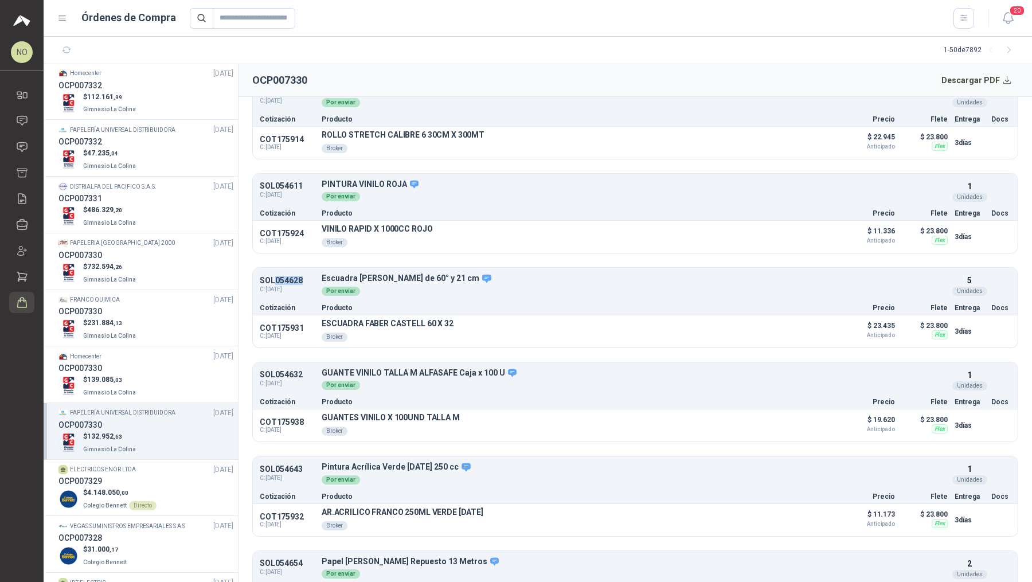
scroll to position [310, 0]
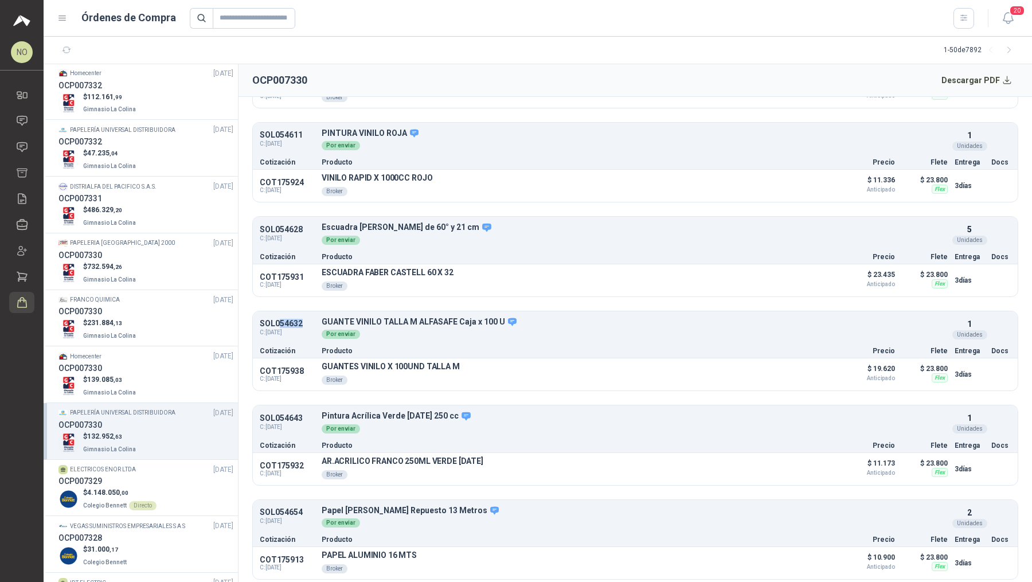
drag, startPoint x: 280, startPoint y: 315, endPoint x: 300, endPoint y: 315, distance: 20.1
click at [300, 319] on p "SOL054632" at bounding box center [287, 323] width 55 height 9
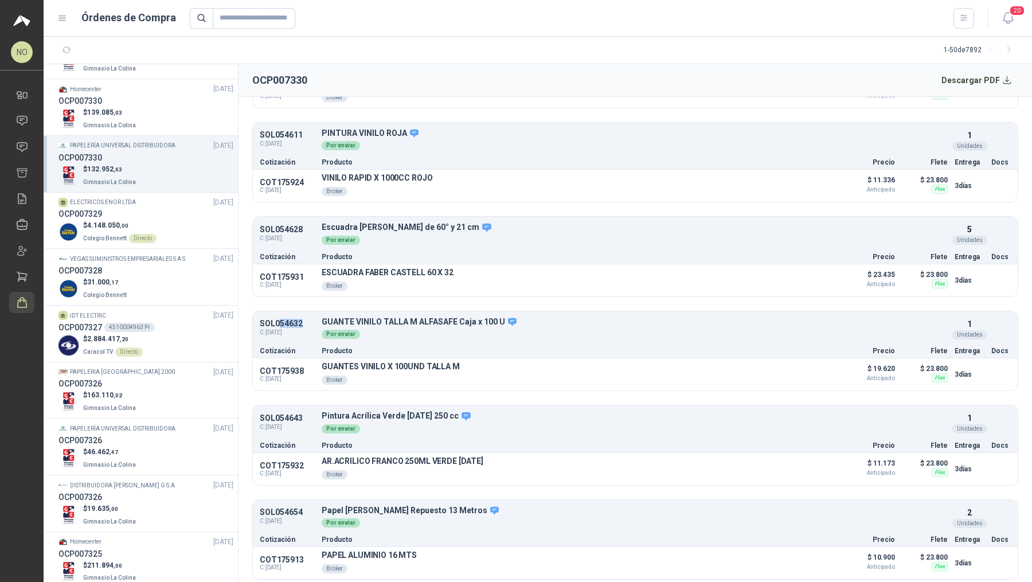
scroll to position [1405, 0]
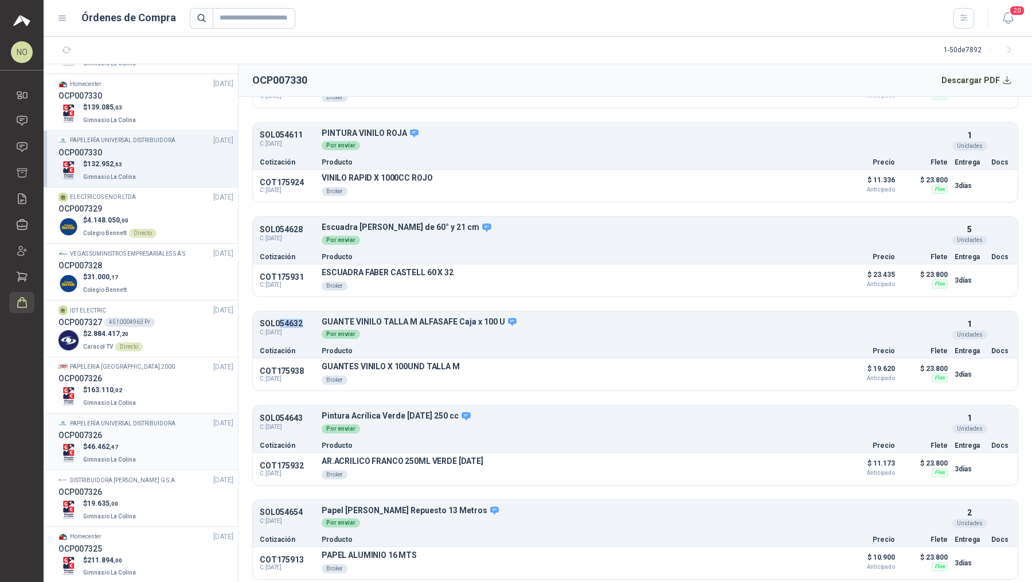
click at [166, 429] on div "OCP007326" at bounding box center [145, 435] width 175 height 13
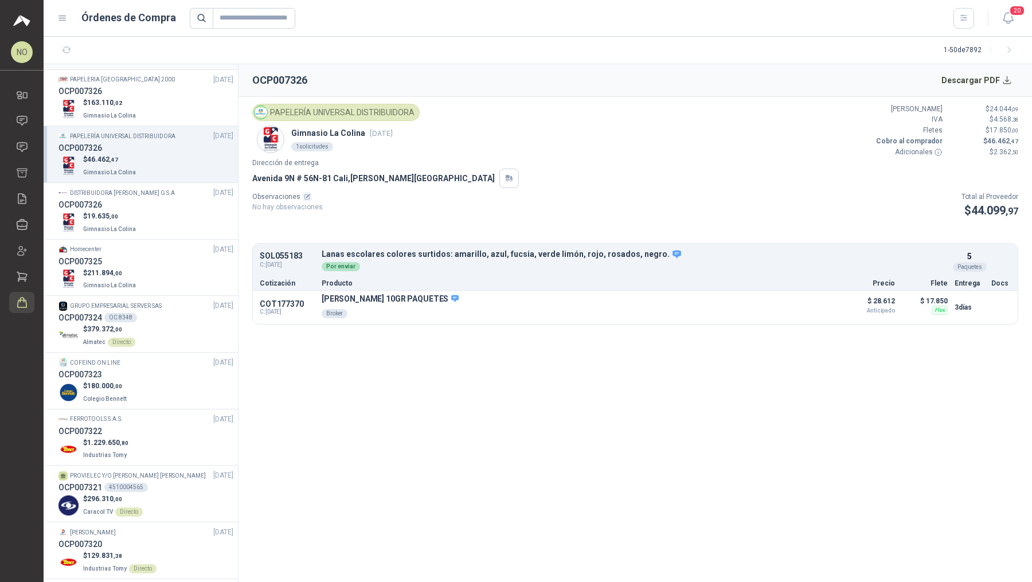
scroll to position [1707, 0]
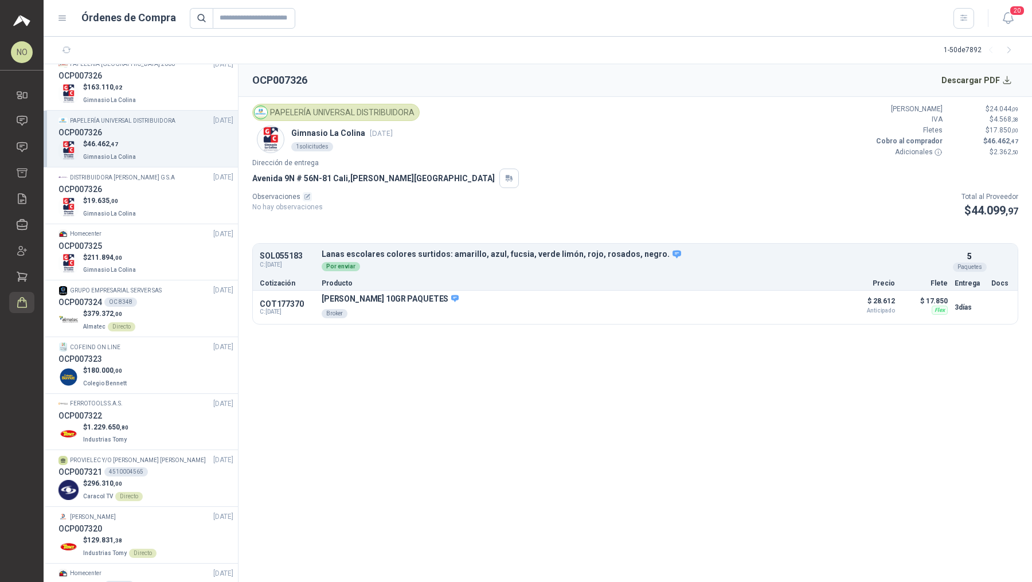
click at [1018, 18] on header "Órdenes de Compra 20" at bounding box center [538, 18] width 988 height 37
click at [1004, 21] on icon "button" at bounding box center [1008, 18] width 10 height 11
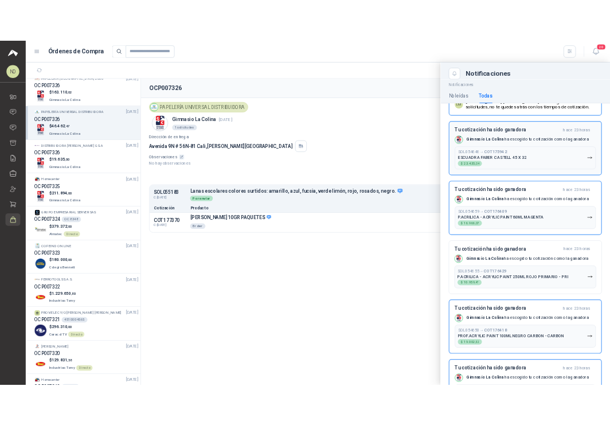
scroll to position [884, 0]
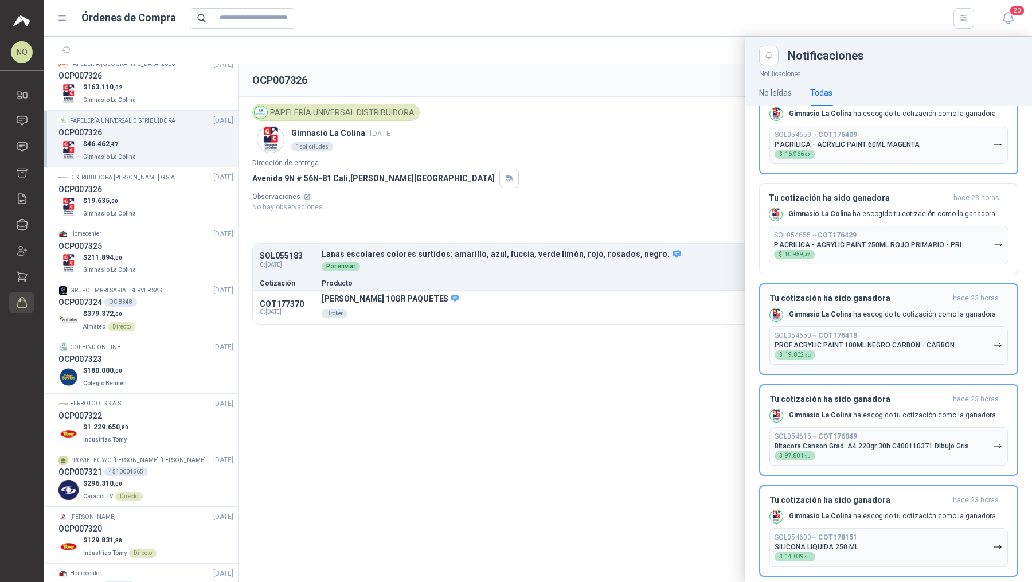
click at [883, 326] on button "SOL054650 → COT176418 PROF.ACRYLIC PAINT 100ML NEGRO CARBON - CARBON $ 19.002 ,…" at bounding box center [888, 345] width 239 height 38
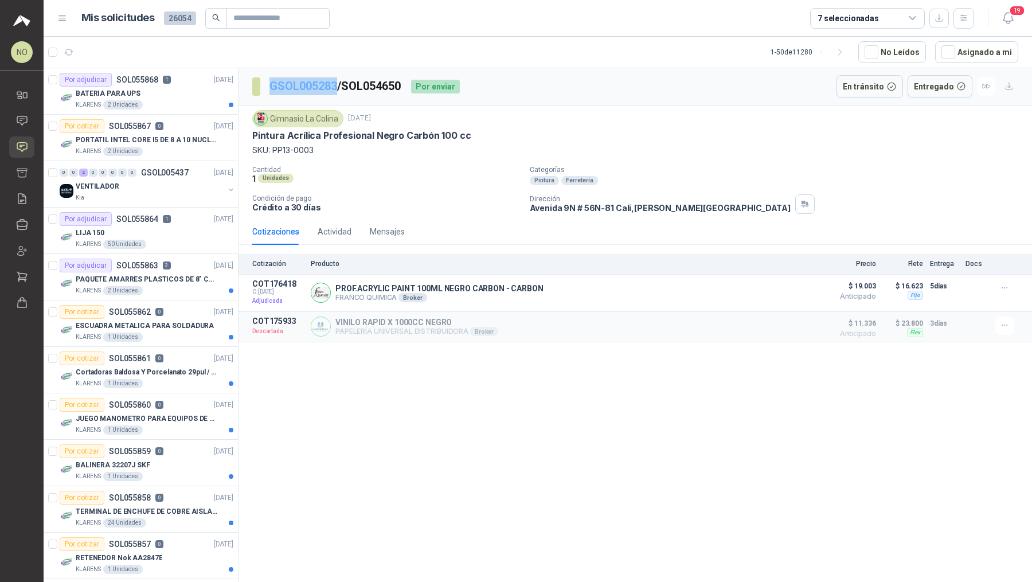
drag, startPoint x: 264, startPoint y: 84, endPoint x: 337, endPoint y: 84, distance: 72.8
click at [337, 84] on section "GSOL005283 / SOL054650" at bounding box center [327, 86] width 150 height 18
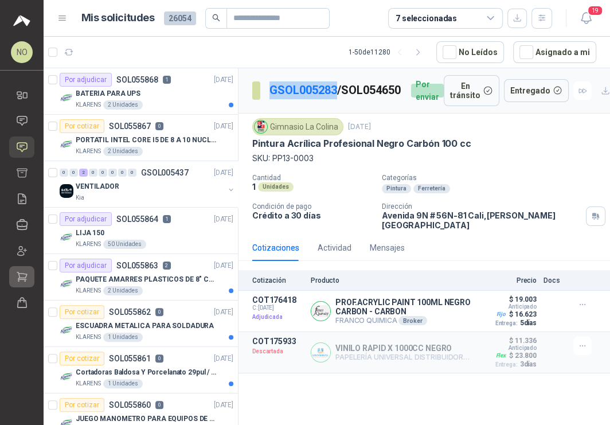
click at [25, 276] on icon at bounding box center [22, 276] width 10 height 9
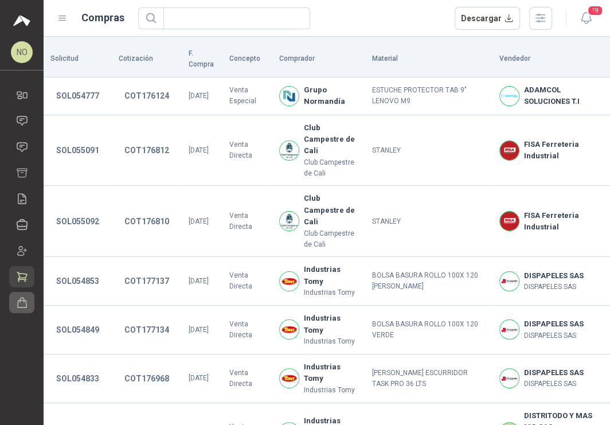
click at [18, 302] on icon at bounding box center [22, 303] width 9 height 10
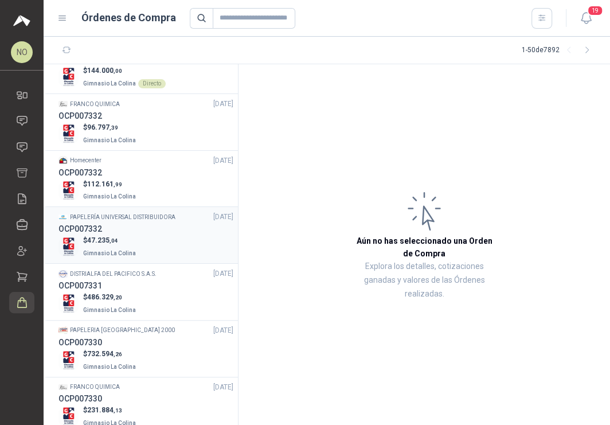
scroll to position [1052, 0]
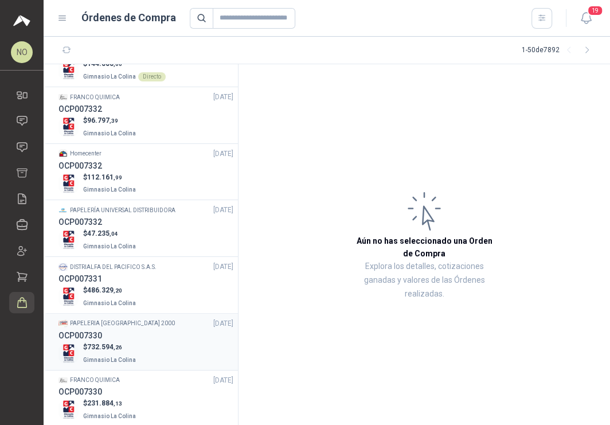
click at [140, 318] on div "PAPELERIA [GEOGRAPHIC_DATA] 2000 [DATE]" at bounding box center [145, 323] width 175 height 11
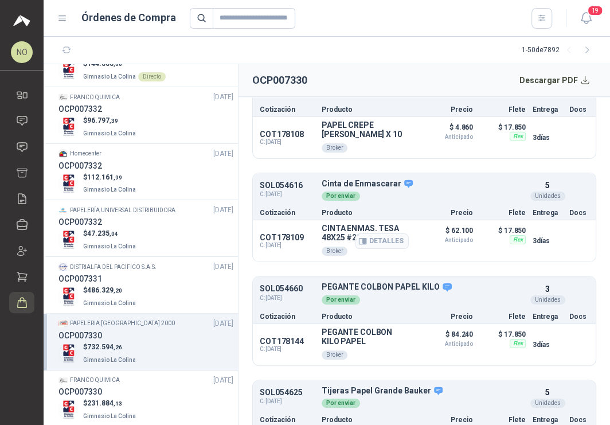
scroll to position [2053, 0]
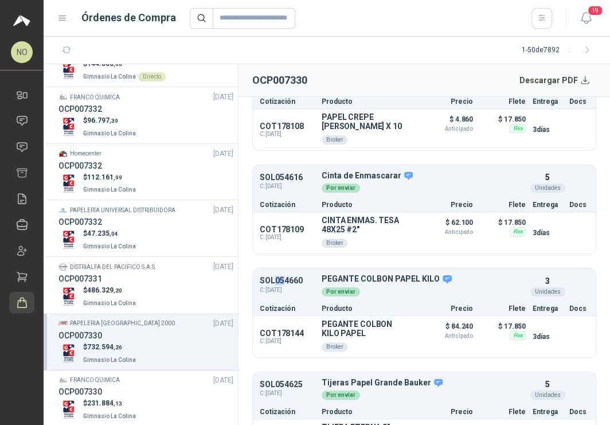
drag, startPoint x: 273, startPoint y: 264, endPoint x: 288, endPoint y: 264, distance: 14.9
click at [287, 276] on p "SOL054660" at bounding box center [287, 280] width 55 height 9
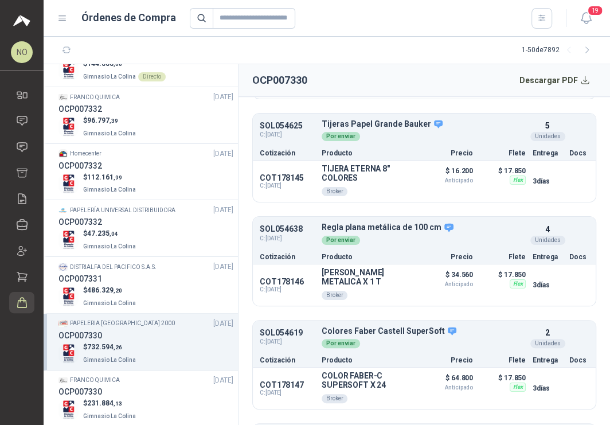
scroll to position [2292, 0]
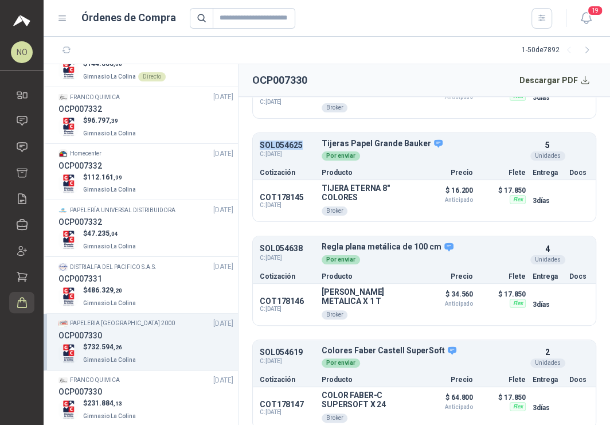
drag, startPoint x: 258, startPoint y: 128, endPoint x: 301, endPoint y: 130, distance: 43.0
click at [301, 135] on div "SOL054625 C: [DATE] Tijeras Papel Grande Bauker Detalles Por enviar 5 Unidades" at bounding box center [424, 150] width 343 height 30
click at [386, 193] on button "Detalles" at bounding box center [382, 200] width 54 height 15
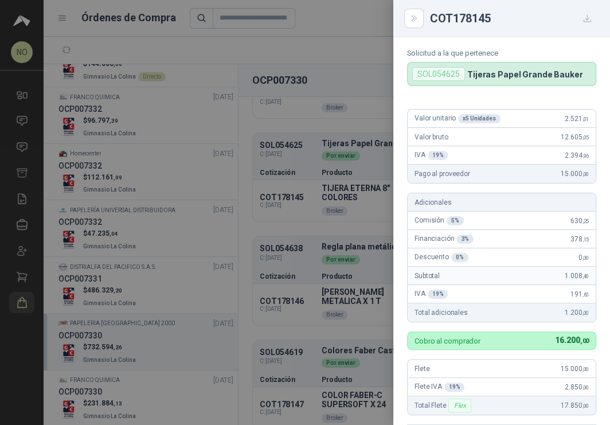
scroll to position [0, 0]
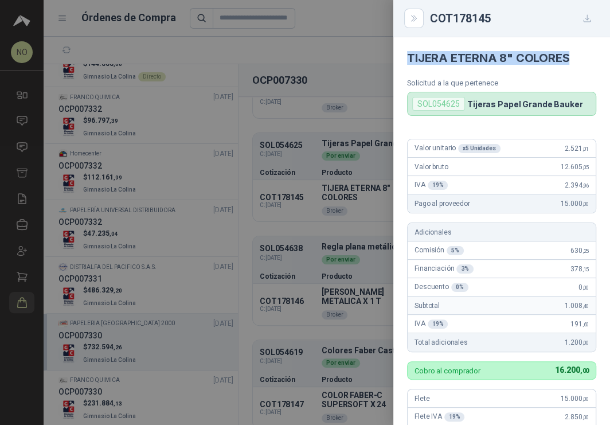
drag, startPoint x: 409, startPoint y: 55, endPoint x: 566, endPoint y: 63, distance: 157.3
click at [566, 63] on h4 "TIJERA ETERNA 8" COLORES" at bounding box center [501, 58] width 189 height 14
click at [305, 263] on div at bounding box center [305, 212] width 610 height 425
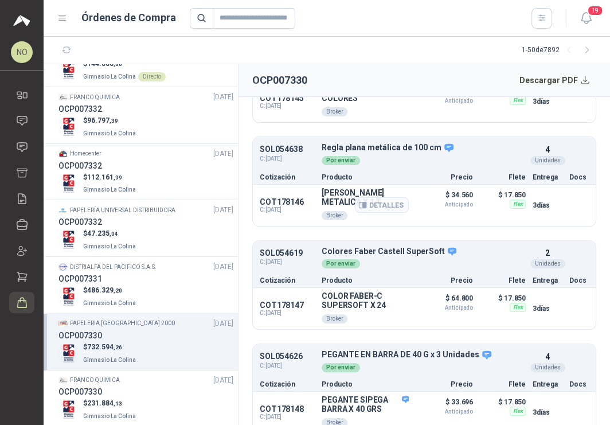
scroll to position [2400, 0]
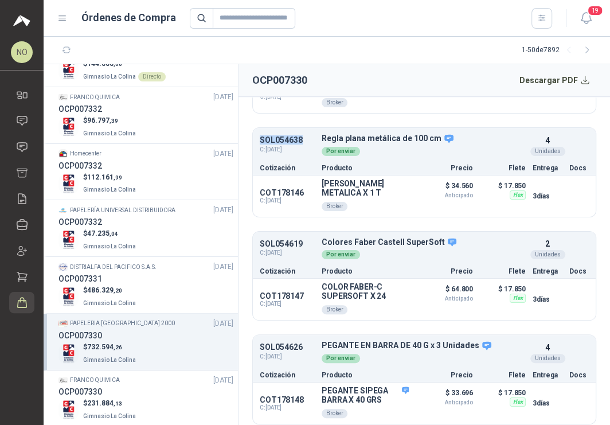
drag, startPoint x: 260, startPoint y: 123, endPoint x: 302, endPoint y: 123, distance: 41.9
click at [302, 136] on p "SOL054638" at bounding box center [287, 140] width 55 height 9
click at [374, 188] on button "Detalles" at bounding box center [382, 195] width 54 height 15
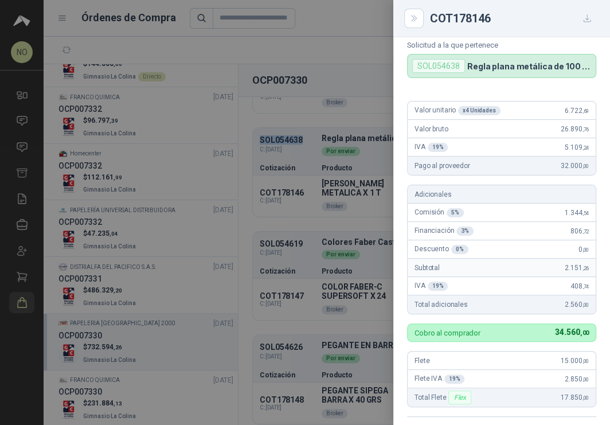
scroll to position [0, 0]
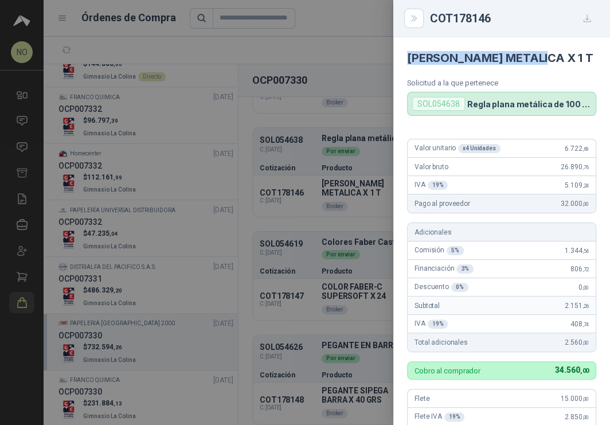
drag, startPoint x: 406, startPoint y: 58, endPoint x: 546, endPoint y: 62, distance: 140.0
click at [546, 62] on article "[PERSON_NAME] METALICA X 1 T Solicitud a la que pertenece SOL054638 [PERSON_NAM…" at bounding box center [501, 76] width 217 height 79
click at [334, 261] on div at bounding box center [305, 212] width 610 height 425
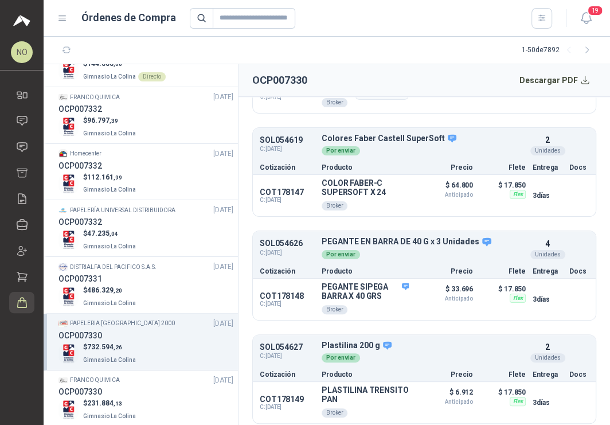
scroll to position [2505, 0]
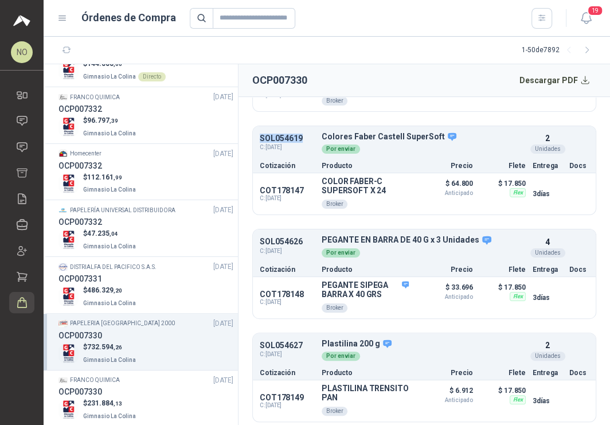
drag, startPoint x: 259, startPoint y: 119, endPoint x: 306, endPoint y: 120, distance: 47.0
click at [306, 134] on p "SOL054619" at bounding box center [287, 138] width 55 height 9
click at [376, 186] on button "Detalles" at bounding box center [382, 193] width 54 height 15
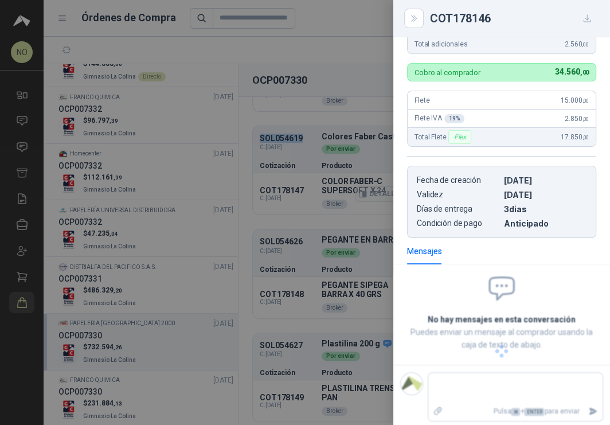
scroll to position [311, 0]
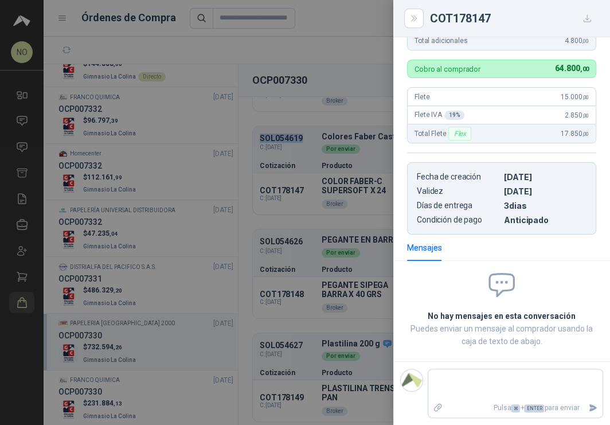
click at [350, 169] on div at bounding box center [305, 212] width 610 height 425
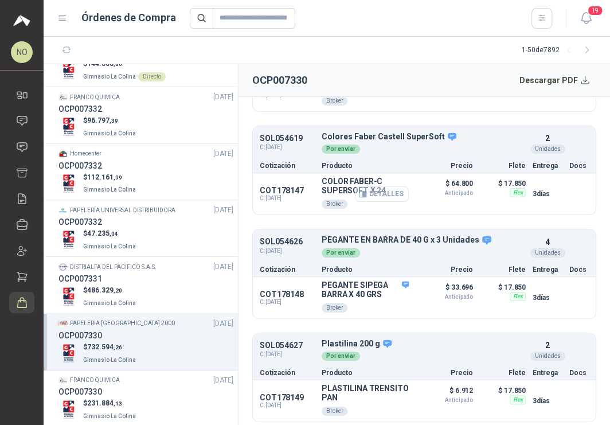
click at [378, 186] on button "Detalles" at bounding box center [382, 193] width 54 height 15
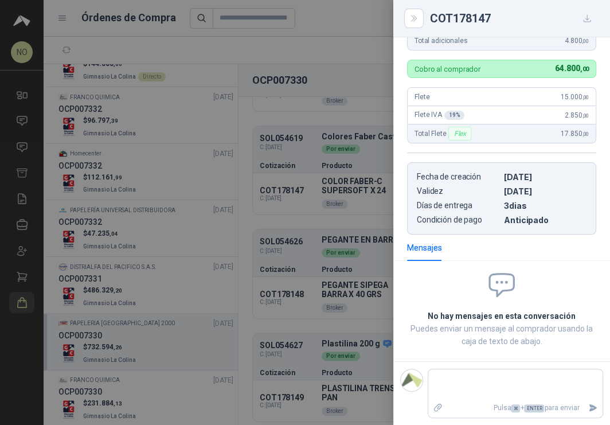
scroll to position [0, 0]
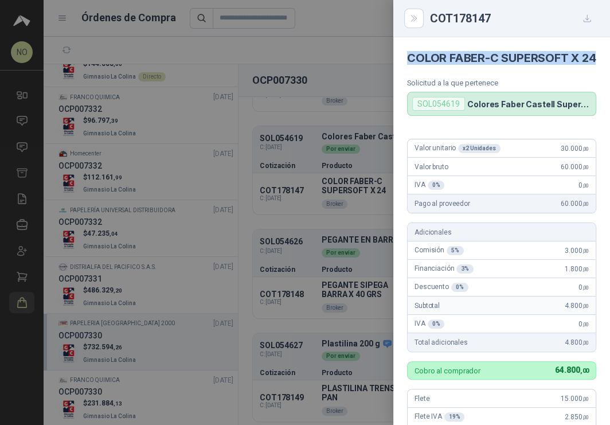
drag, startPoint x: 406, startPoint y: 59, endPoint x: 441, endPoint y: 80, distance: 40.6
click at [441, 80] on article "COLOR FABER-C SUPERSOFT X 24 Solicitud a la que pertenece SOL054619 Colores Fab…" at bounding box center [501, 76] width 217 height 79
click at [323, 228] on div at bounding box center [305, 212] width 610 height 425
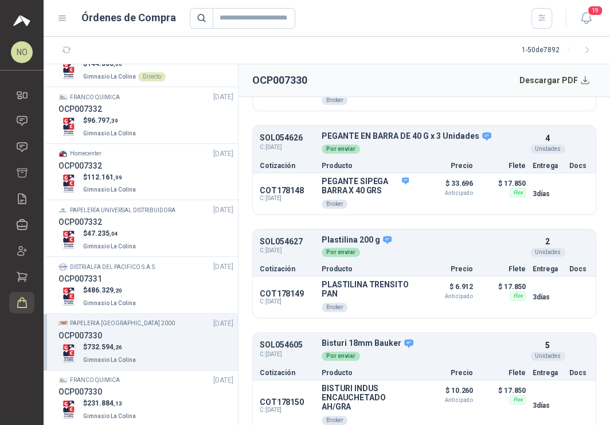
scroll to position [2610, 0]
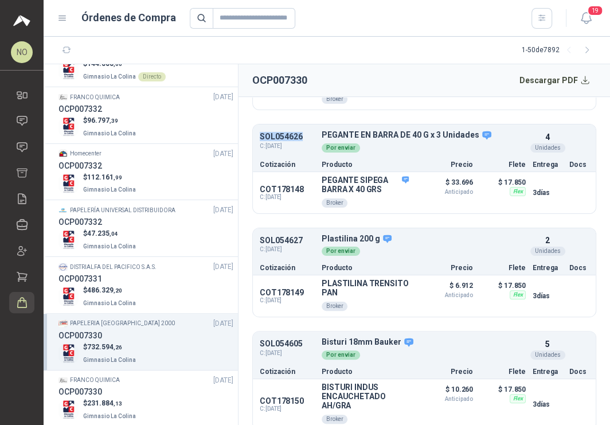
drag, startPoint x: 259, startPoint y: 117, endPoint x: 306, endPoint y: 117, distance: 47.6
click at [306, 127] on div "SOL054626 C: [DATE] PEGANTE EN BARRA DE 40 G x 3 Unidades Detalles Por enviar 4…" at bounding box center [424, 142] width 343 height 30
click at [376, 185] on button "Detalles" at bounding box center [382, 192] width 54 height 15
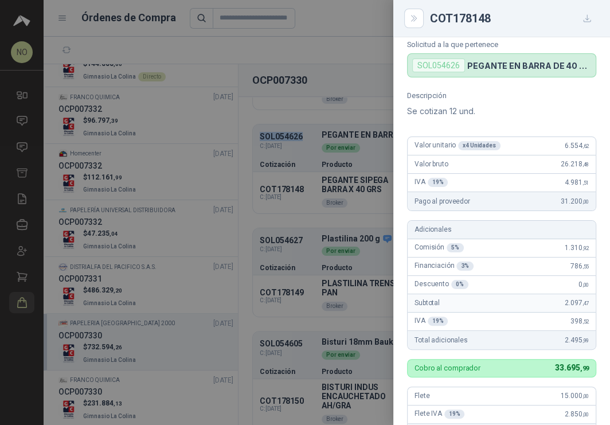
scroll to position [0, 0]
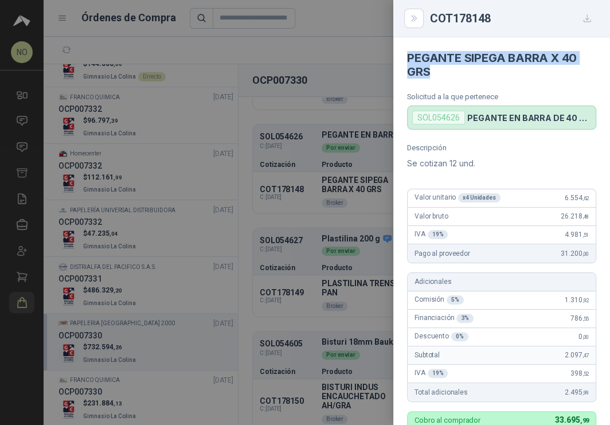
drag, startPoint x: 406, startPoint y: 53, endPoint x: 439, endPoint y: 74, distance: 38.7
click at [439, 74] on article "PEGANTE SIPEGA BARRA X 40 GRS Solicitud a la que pertenece SOL054626 PEGANTE EN…" at bounding box center [501, 83] width 217 height 92
click at [376, 253] on div at bounding box center [305, 212] width 610 height 425
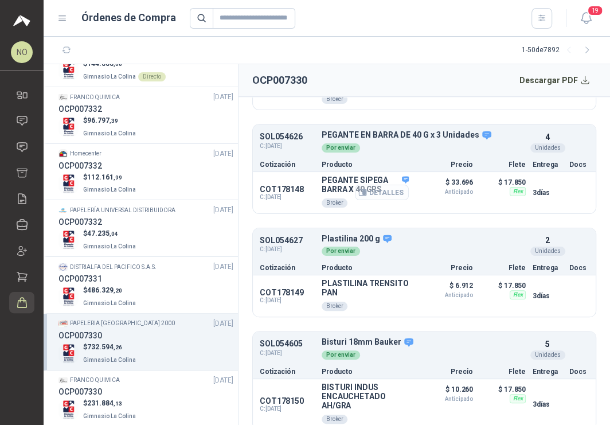
click at [384, 185] on button "Detalles" at bounding box center [382, 192] width 54 height 15
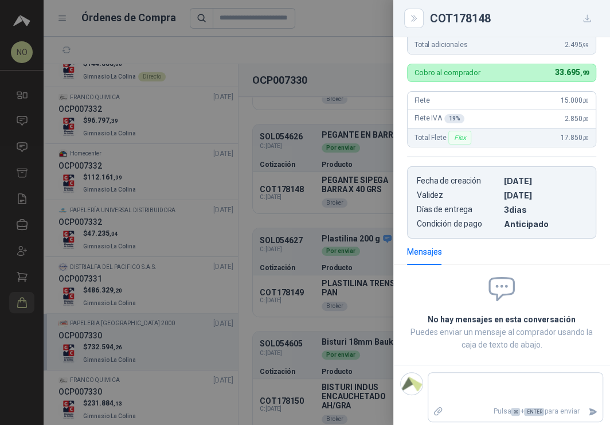
scroll to position [0, 0]
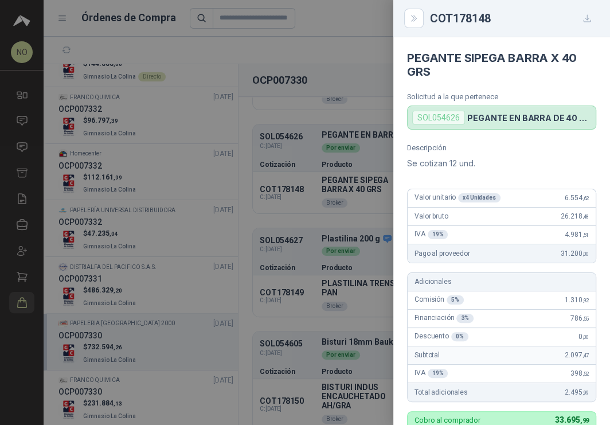
click at [360, 290] on div at bounding box center [305, 212] width 610 height 425
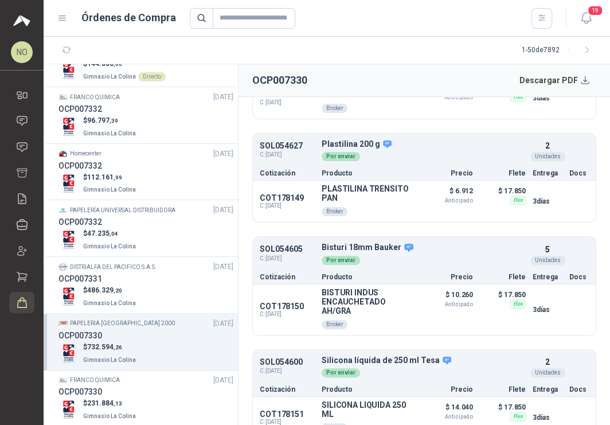
scroll to position [2706, 0]
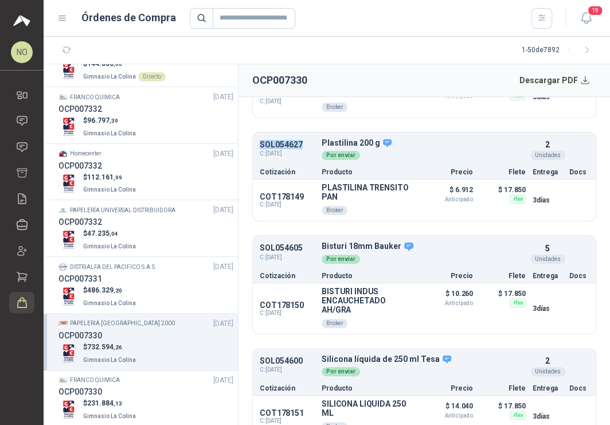
drag, startPoint x: 258, startPoint y: 126, endPoint x: 306, endPoint y: 127, distance: 47.6
click at [306, 135] on div "SOL054627 C: [DATE] Plastilina 200 g Detalles Por enviar 2 Unidades" at bounding box center [424, 150] width 343 height 30
click at [260, 140] on p "SOL054627" at bounding box center [287, 144] width 55 height 9
drag, startPoint x: 259, startPoint y: 126, endPoint x: 303, endPoint y: 126, distance: 43.6
click at [303, 140] on p "SOL054627" at bounding box center [287, 144] width 55 height 9
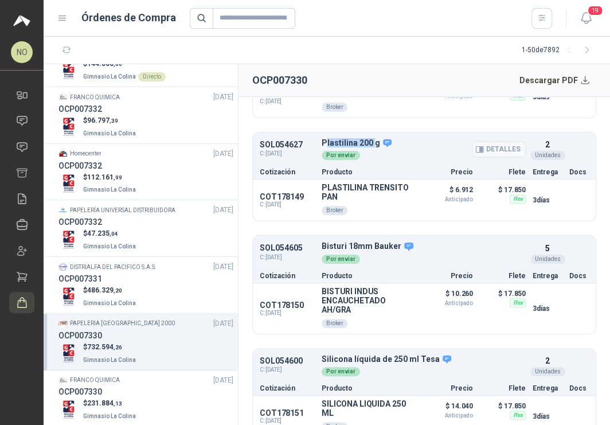
drag, startPoint x: 323, startPoint y: 123, endPoint x: 371, endPoint y: 126, distance: 47.7
click at [371, 138] on p "Plastilina 200 g" at bounding box center [424, 143] width 204 height 10
click at [322, 138] on p "Plastilina 200 g" at bounding box center [424, 143] width 204 height 10
drag, startPoint x: 322, startPoint y: 124, endPoint x: 376, endPoint y: 125, distance: 54.5
click at [376, 138] on p "Plastilina 200 g" at bounding box center [424, 143] width 204 height 10
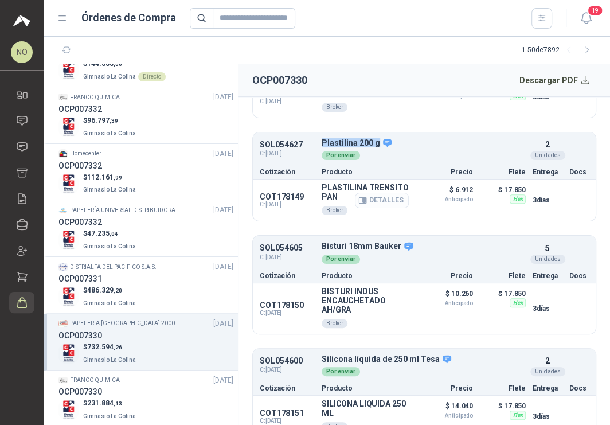
click at [381, 193] on button "Detalles" at bounding box center [382, 200] width 54 height 15
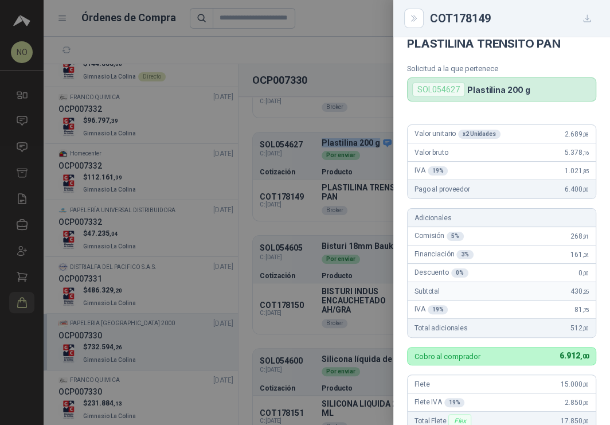
scroll to position [0, 0]
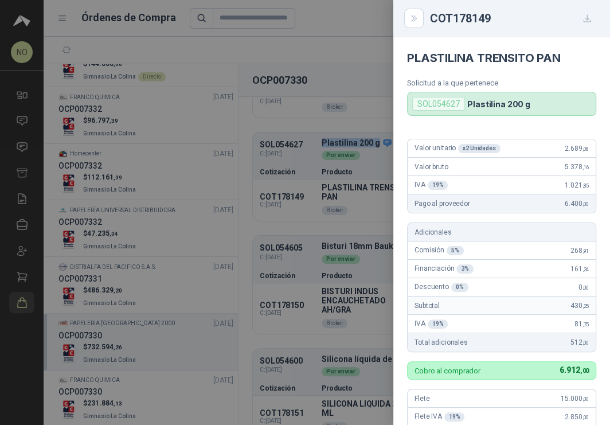
click at [340, 262] on div at bounding box center [305, 212] width 610 height 425
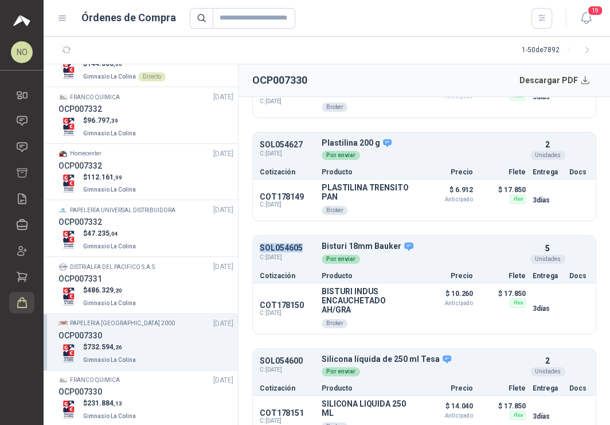
drag, startPoint x: 260, startPoint y: 230, endPoint x: 300, endPoint y: 230, distance: 40.1
click at [300, 244] on p "SOL054605" at bounding box center [287, 248] width 55 height 9
click at [380, 300] on button "Detalles" at bounding box center [382, 307] width 54 height 15
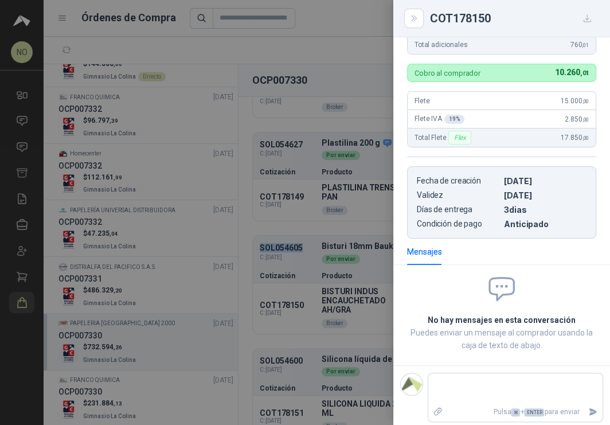
scroll to position [0, 0]
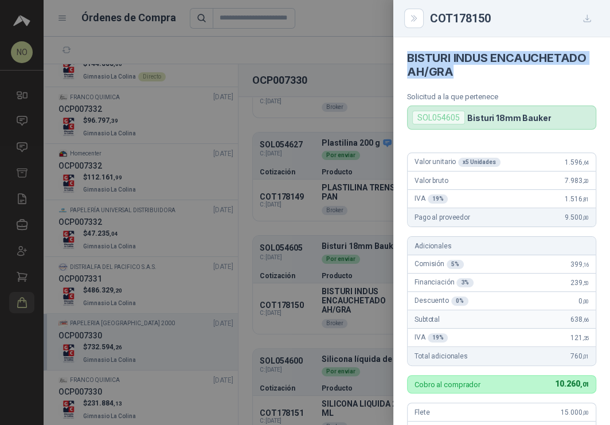
drag, startPoint x: 402, startPoint y: 56, endPoint x: 550, endPoint y: 68, distance: 148.4
click at [550, 68] on article "BISTURI INDUS ENCAUCHETADO AH/GRA Solicitud a la que pertenece SOL054605 Bistur…" at bounding box center [501, 83] width 217 height 92
click at [368, 279] on div at bounding box center [305, 212] width 610 height 425
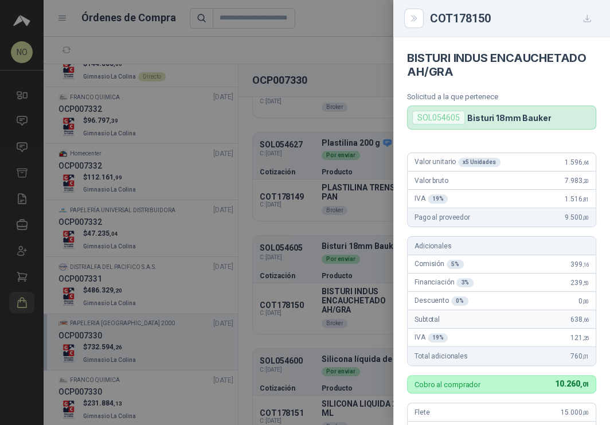
scroll to position [311, 0]
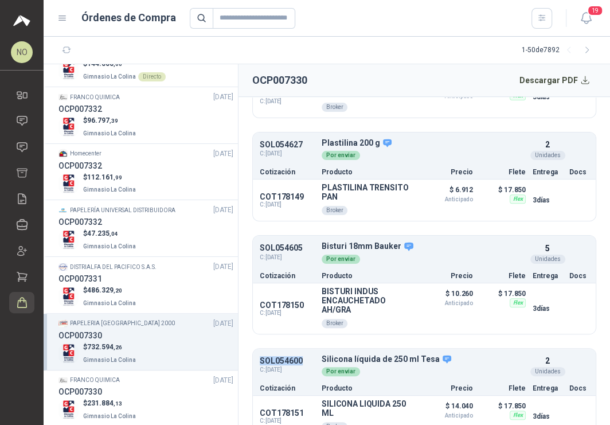
drag, startPoint x: 256, startPoint y: 343, endPoint x: 308, endPoint y: 343, distance: 51.6
click at [308, 351] on div "SOL054600 C: [DATE] Silicona líquida de 250 ml Tesa Detalles Por enviar 2 Unida…" at bounding box center [424, 366] width 343 height 30
click at [385, 409] on button "Detalles" at bounding box center [382, 416] width 54 height 15
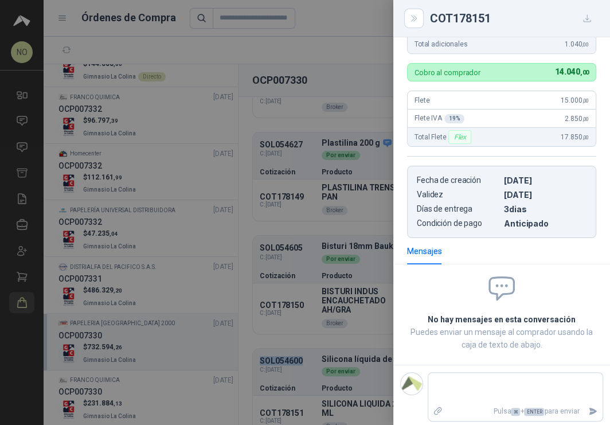
scroll to position [0, 0]
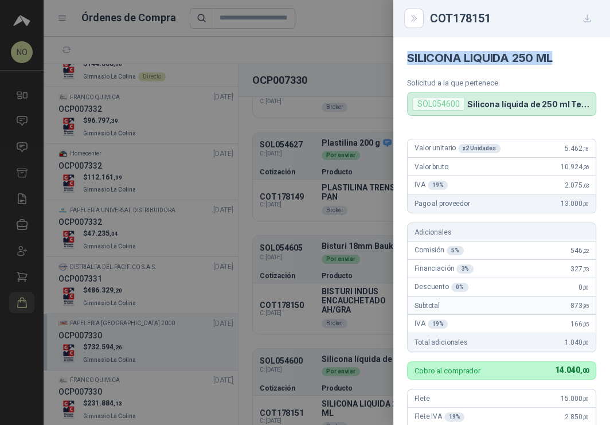
drag, startPoint x: 406, startPoint y: 58, endPoint x: 557, endPoint y: 60, distance: 150.8
click at [557, 60] on article "SILICONA LIQUIDA 250 ML Solicitud a la que pertenece SOL054600 Silicona líquida…" at bounding box center [501, 76] width 217 height 79
click at [345, 319] on div at bounding box center [305, 212] width 610 height 425
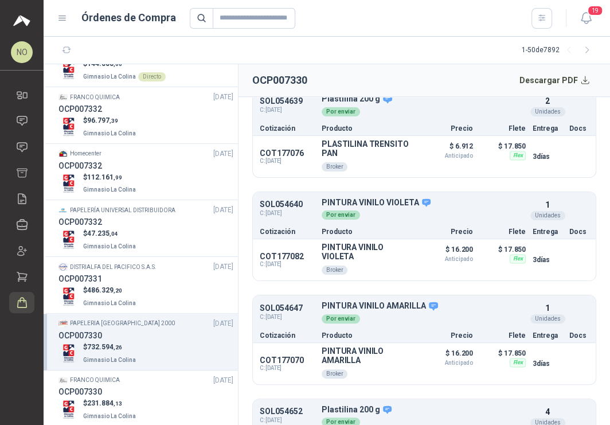
scroll to position [879, 0]
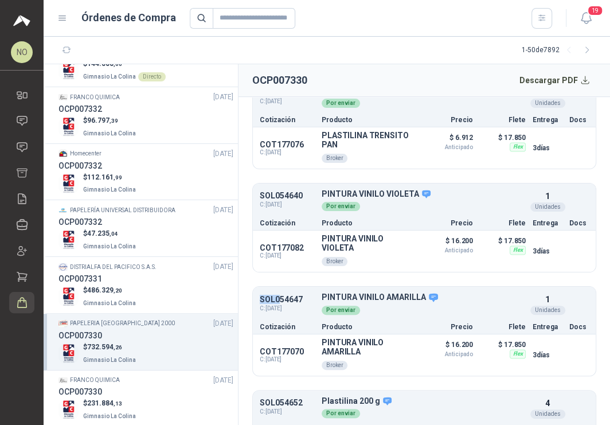
drag, startPoint x: 261, startPoint y: 303, endPoint x: 287, endPoint y: 303, distance: 26.4
click at [287, 303] on p "SOL054647" at bounding box center [287, 299] width 55 height 9
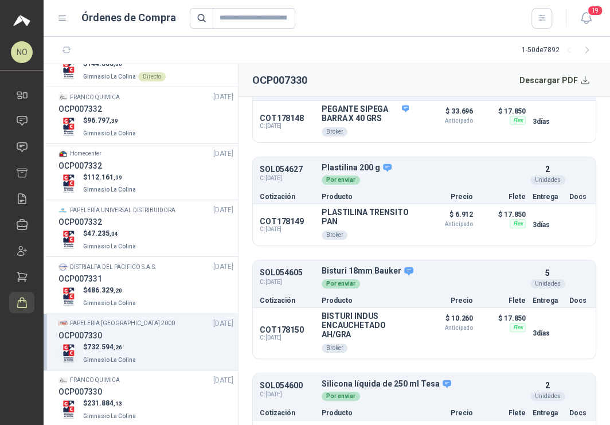
scroll to position [2706, 0]
